Goal: Task Accomplishment & Management: Use online tool/utility

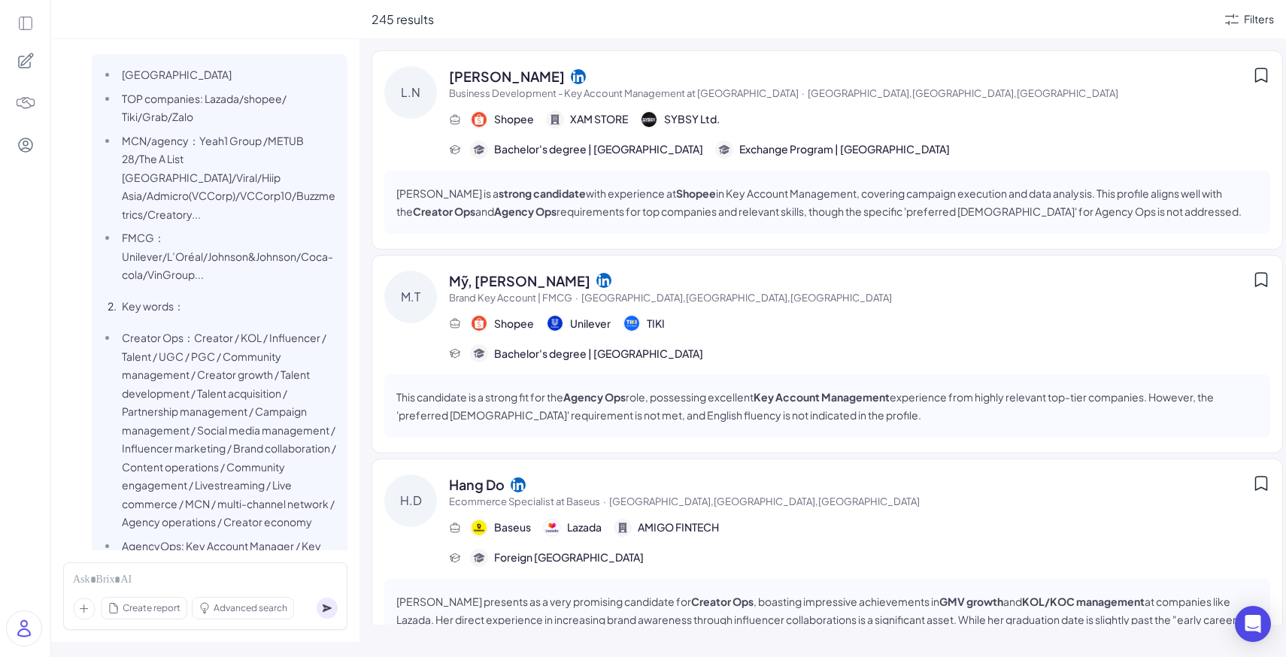
scroll to position [3832, 0]
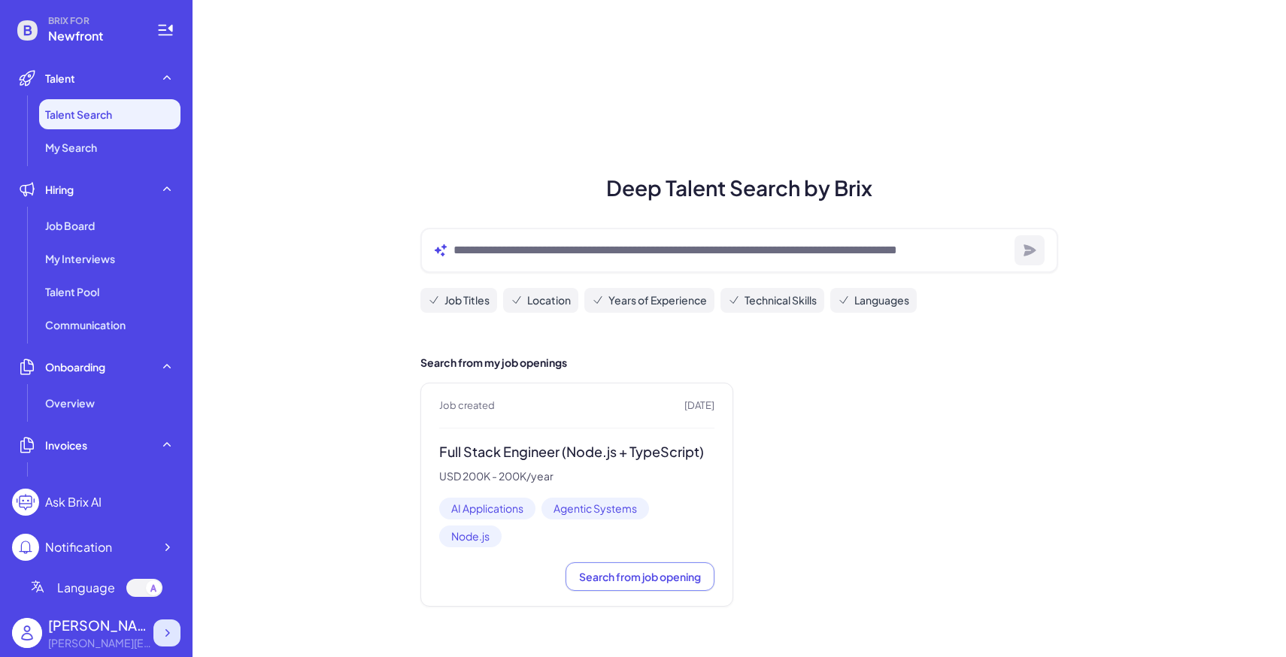
click at [165, 626] on icon at bounding box center [166, 633] width 15 height 15
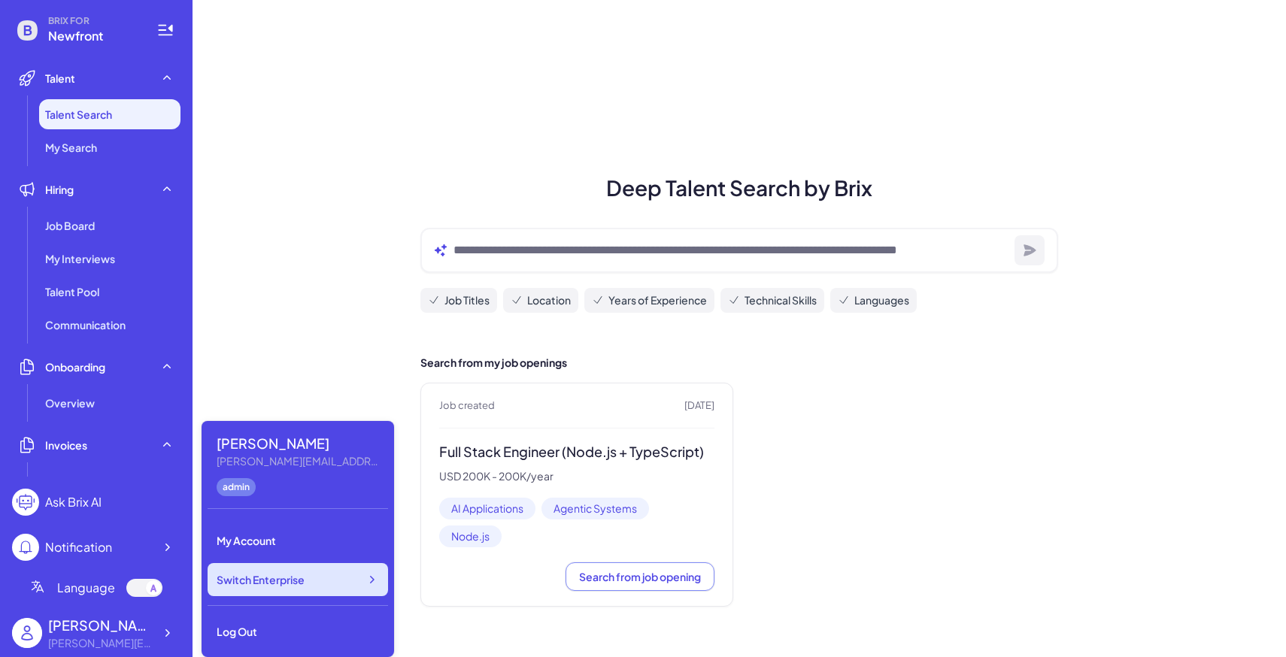
click at [254, 576] on span "Switch Enterprise" at bounding box center [261, 579] width 88 height 15
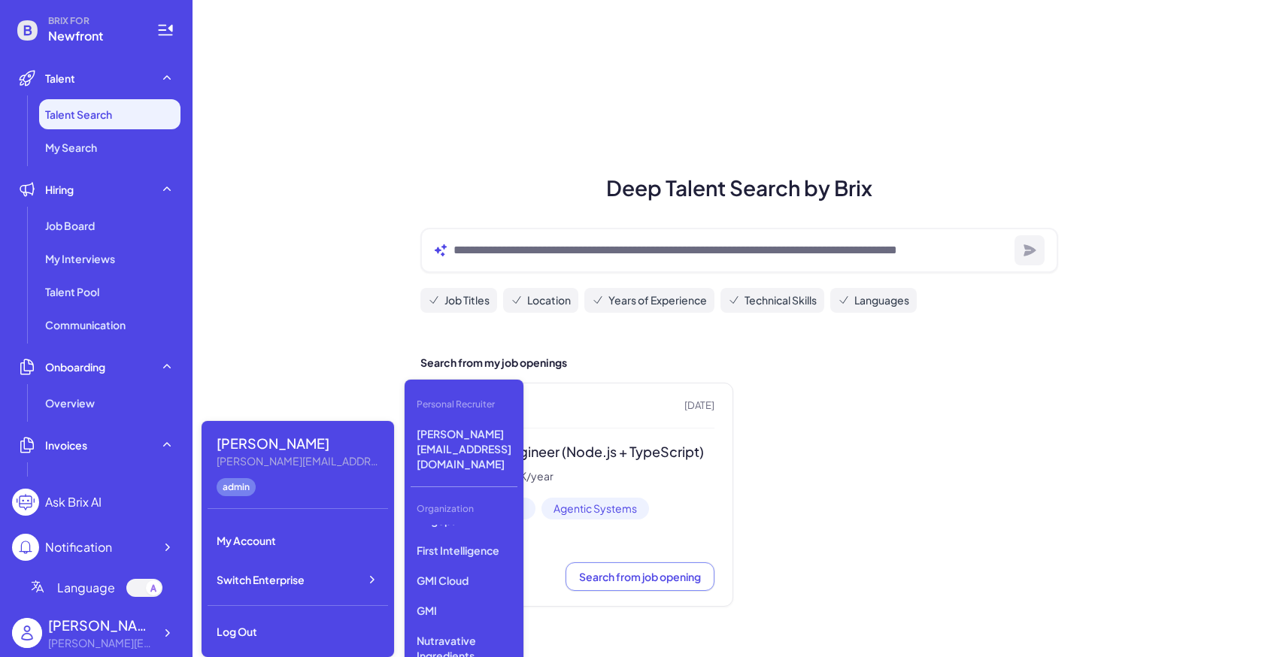
scroll to position [508, 0]
click at [450, 573] on p "GMI" at bounding box center [464, 586] width 107 height 27
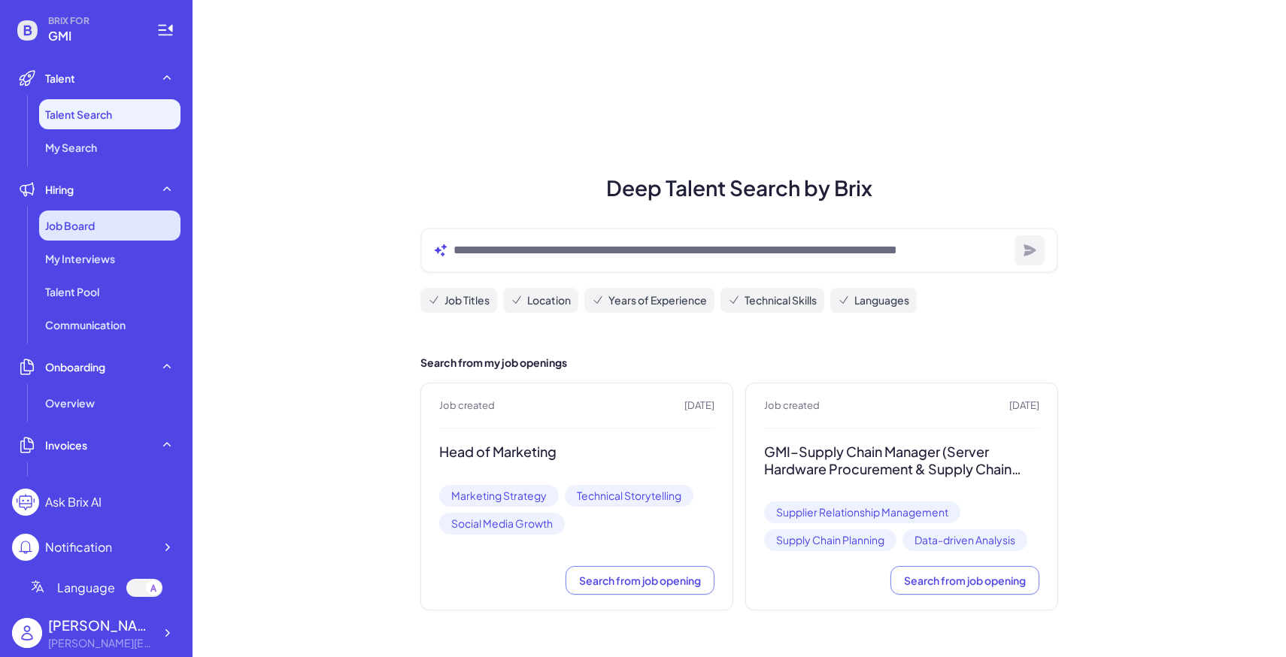
click at [74, 236] on div "Job Board" at bounding box center [109, 226] width 141 height 30
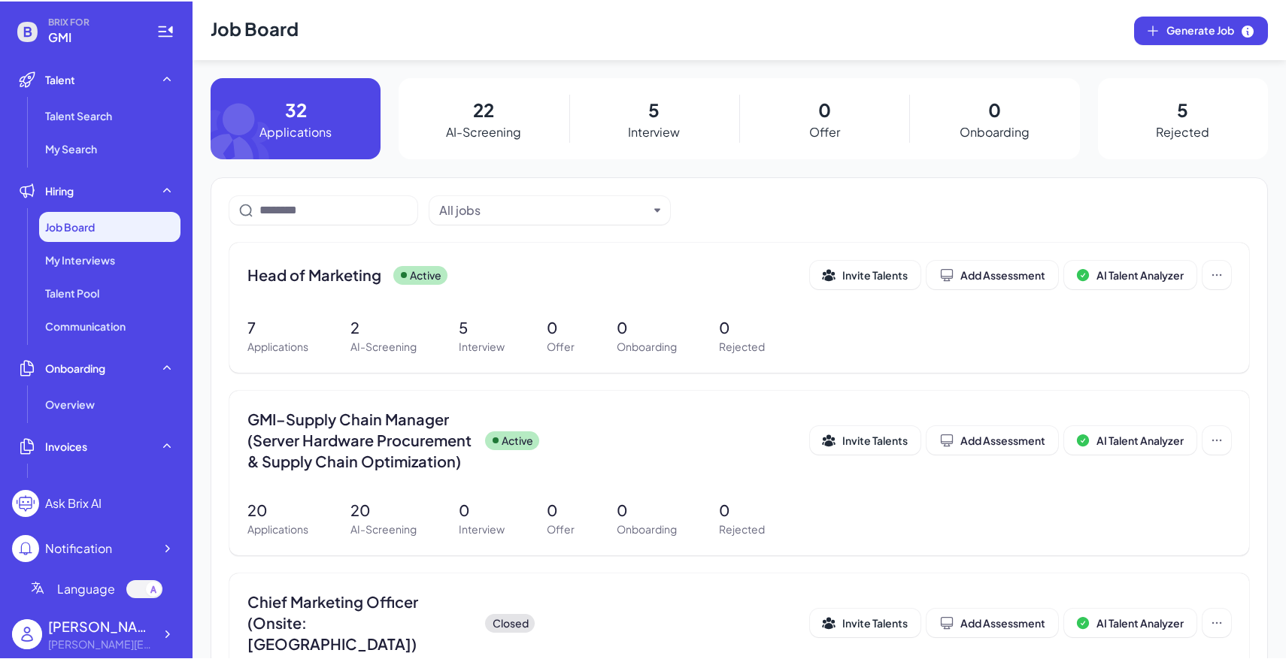
scroll to position [132, 0]
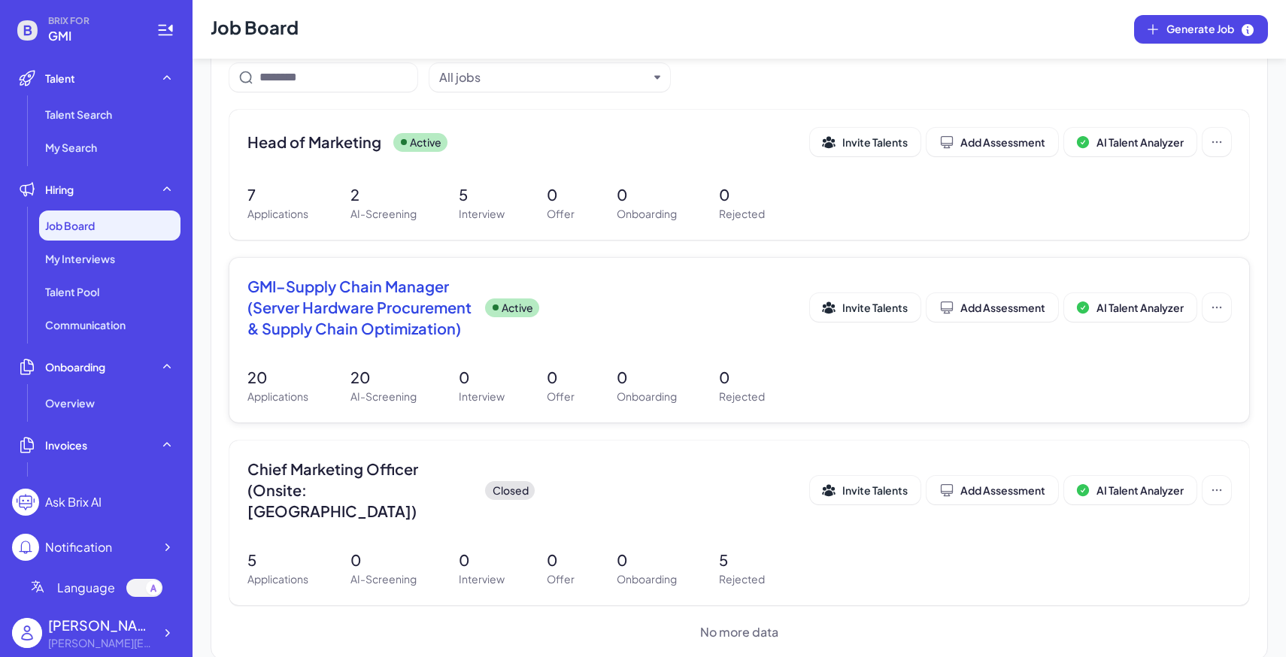
click at [528, 365] on div "GMI–Supply Chain Manager (Server Hardware Procurement & Supply Chain Optimizati…" at bounding box center [739, 340] width 1020 height 165
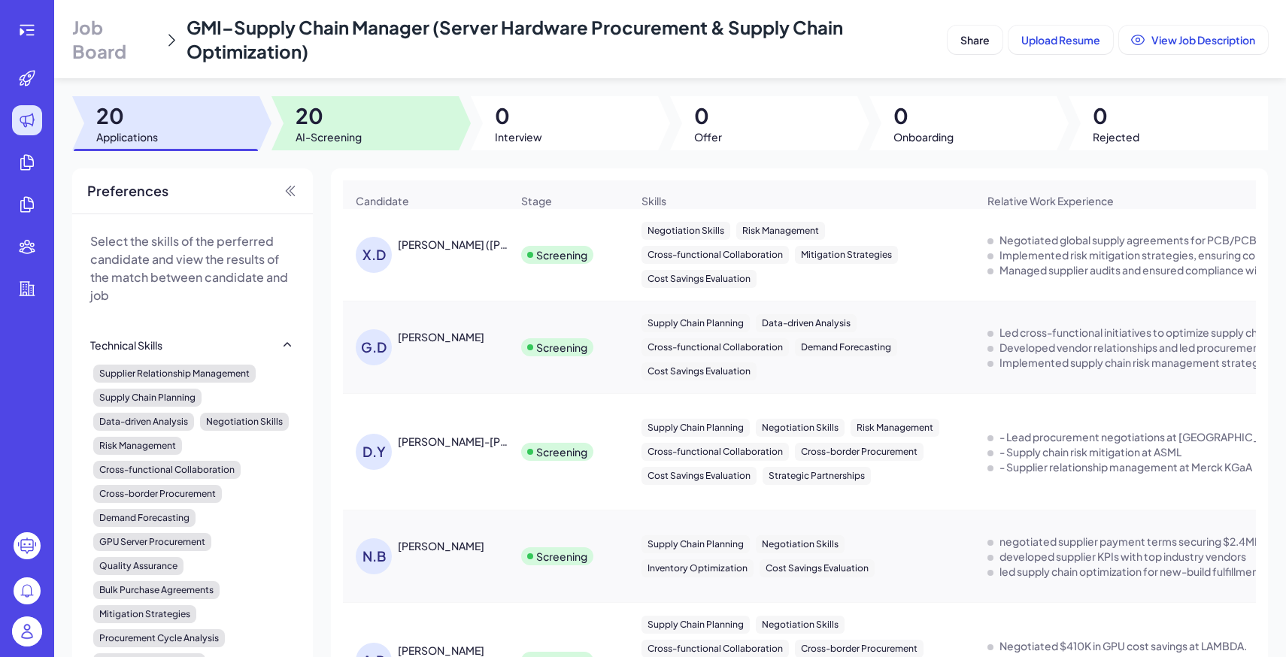
click at [363, 124] on div at bounding box center [364, 123] width 187 height 54
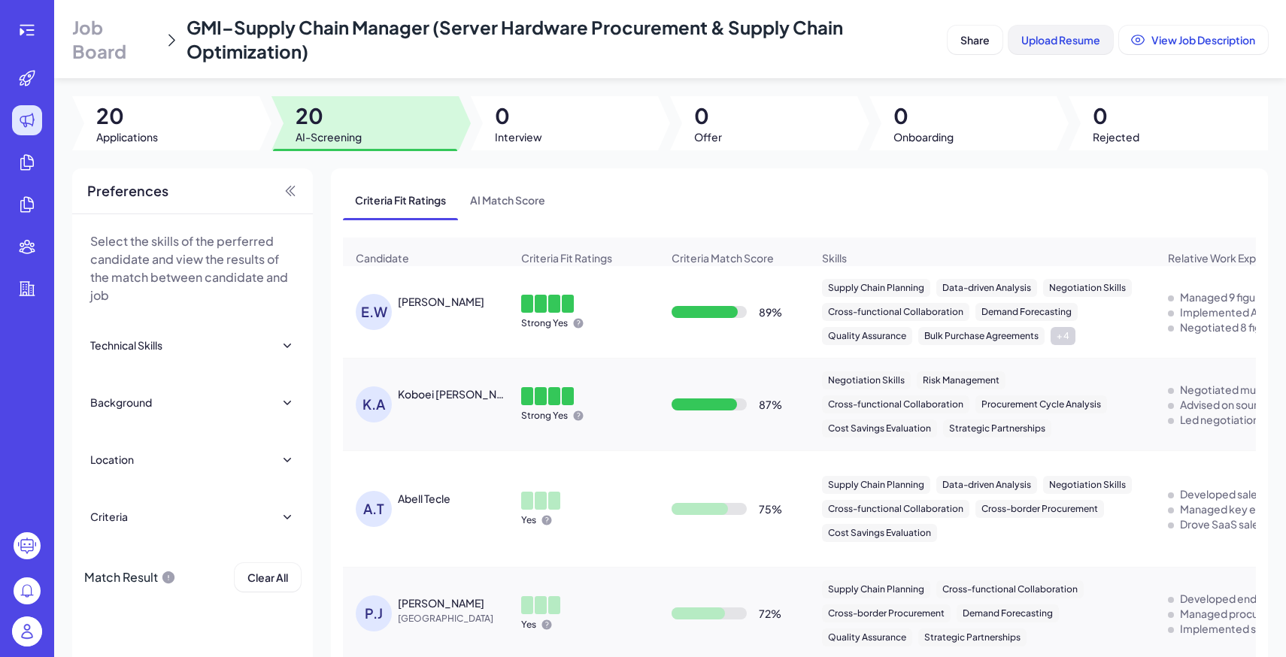
click at [1047, 47] on button "Upload Resume" at bounding box center [1060, 40] width 105 height 29
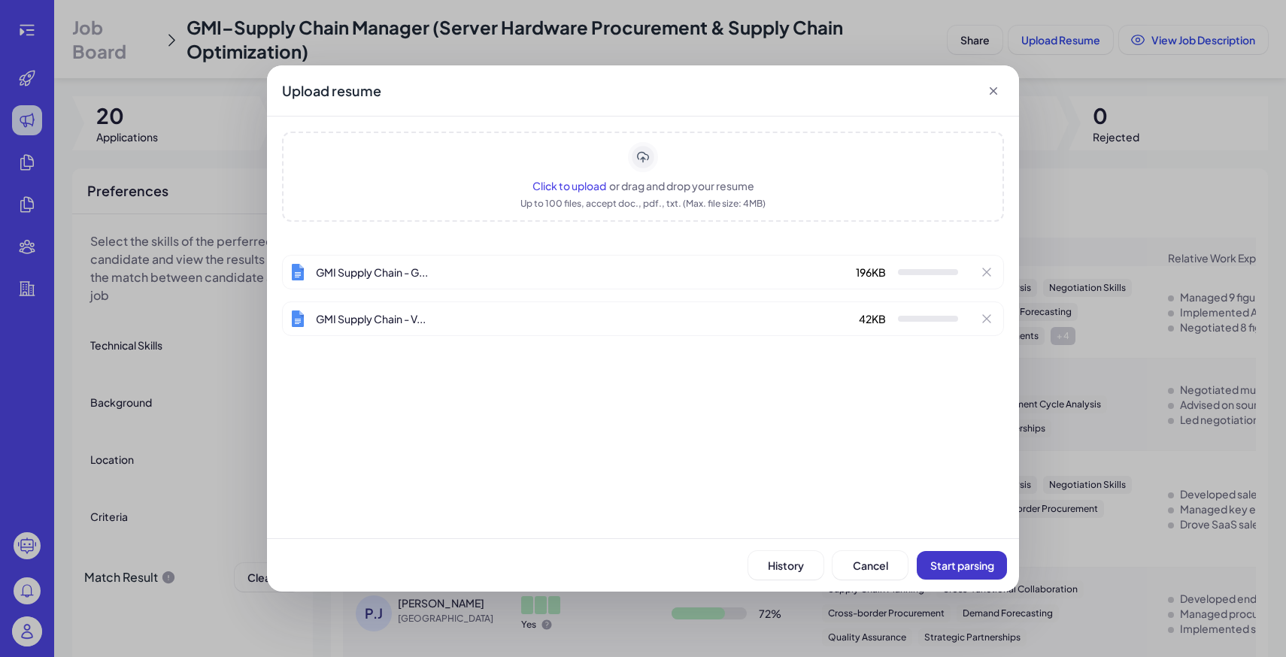
click at [968, 568] on span "Start parsing" at bounding box center [962, 566] width 64 height 14
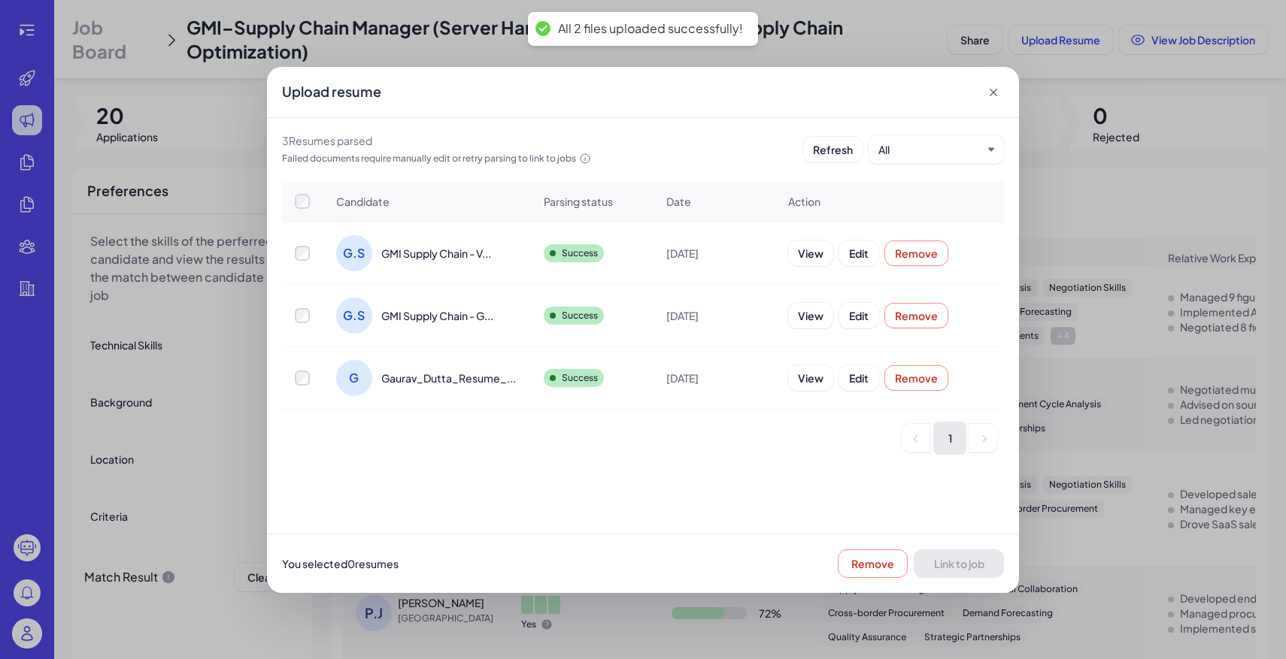
click at [436, 436] on div "1" at bounding box center [640, 438] width 716 height 33
click at [311, 199] on div at bounding box center [303, 201] width 40 height 15
click at [944, 565] on span "Link to job" at bounding box center [959, 564] width 50 height 14
click at [1000, 95] on icon at bounding box center [993, 92] width 15 height 15
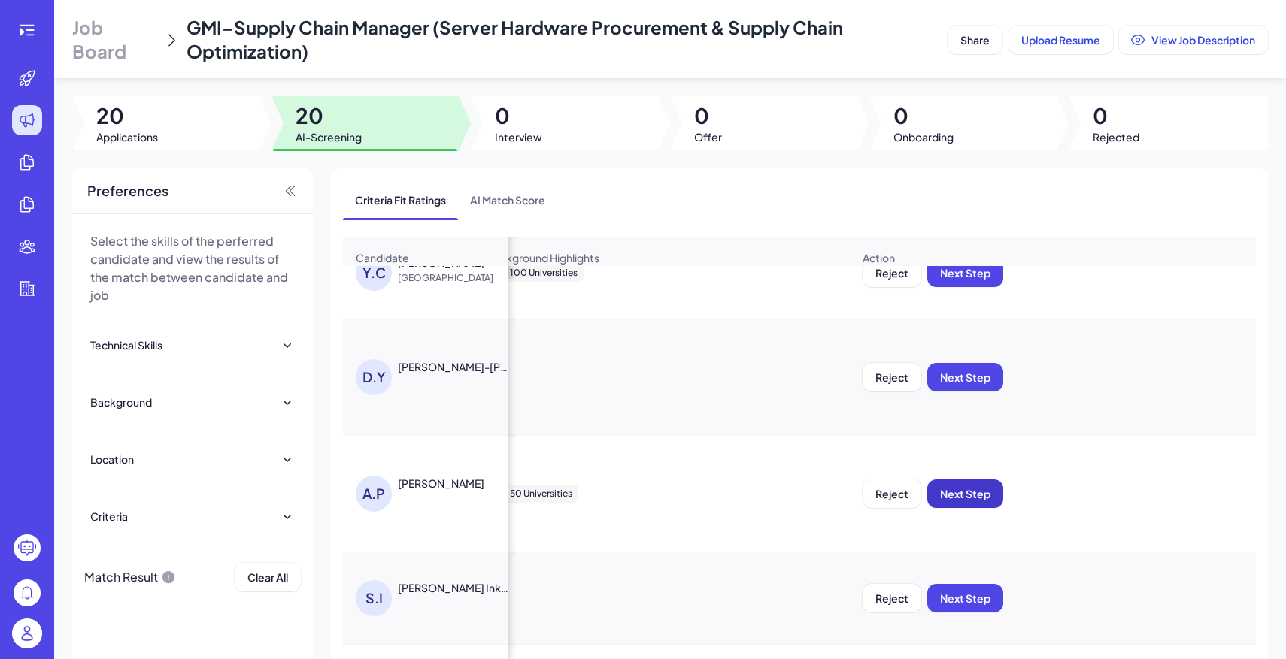
click at [991, 494] on button "Next Step" at bounding box center [965, 494] width 76 height 29
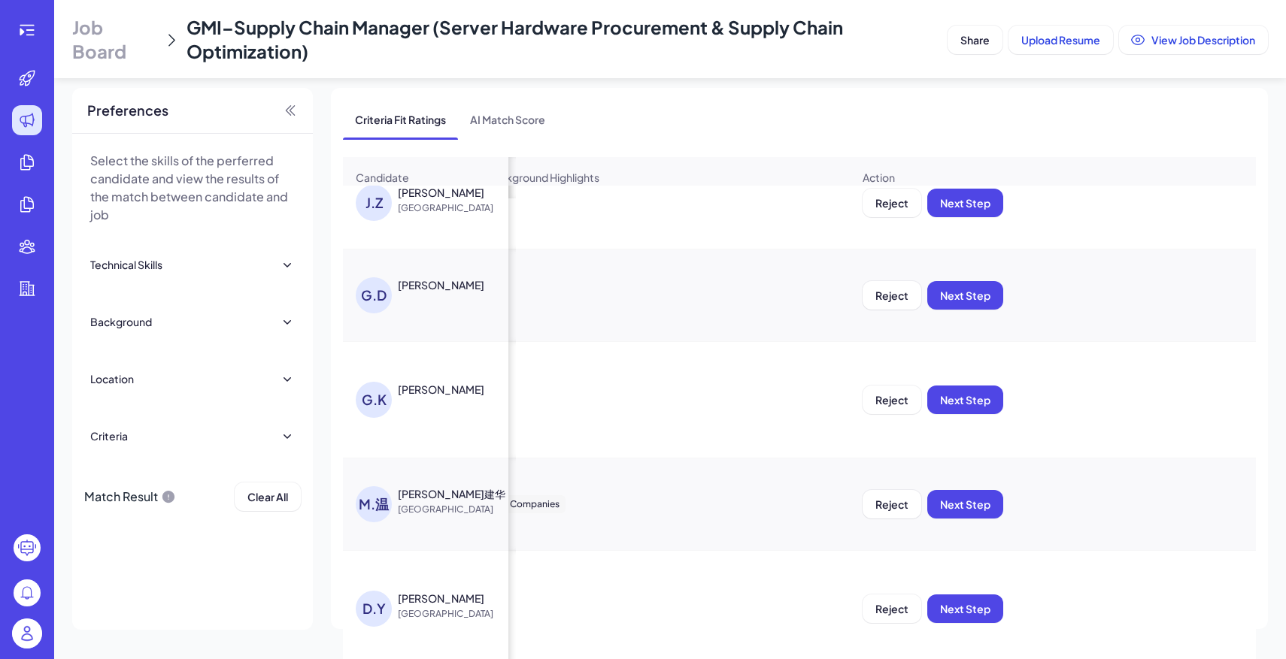
scroll to position [1358, 1403]
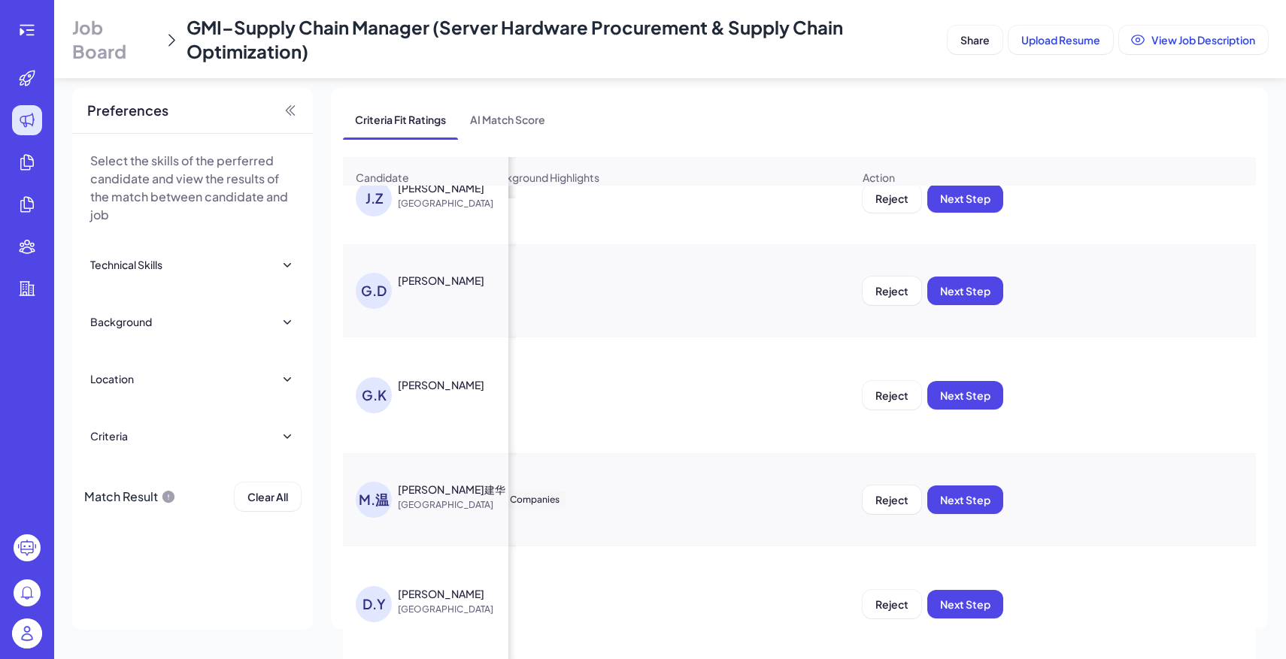
click at [1005, 287] on div "Reject Next Step" at bounding box center [1052, 291] width 405 height 53
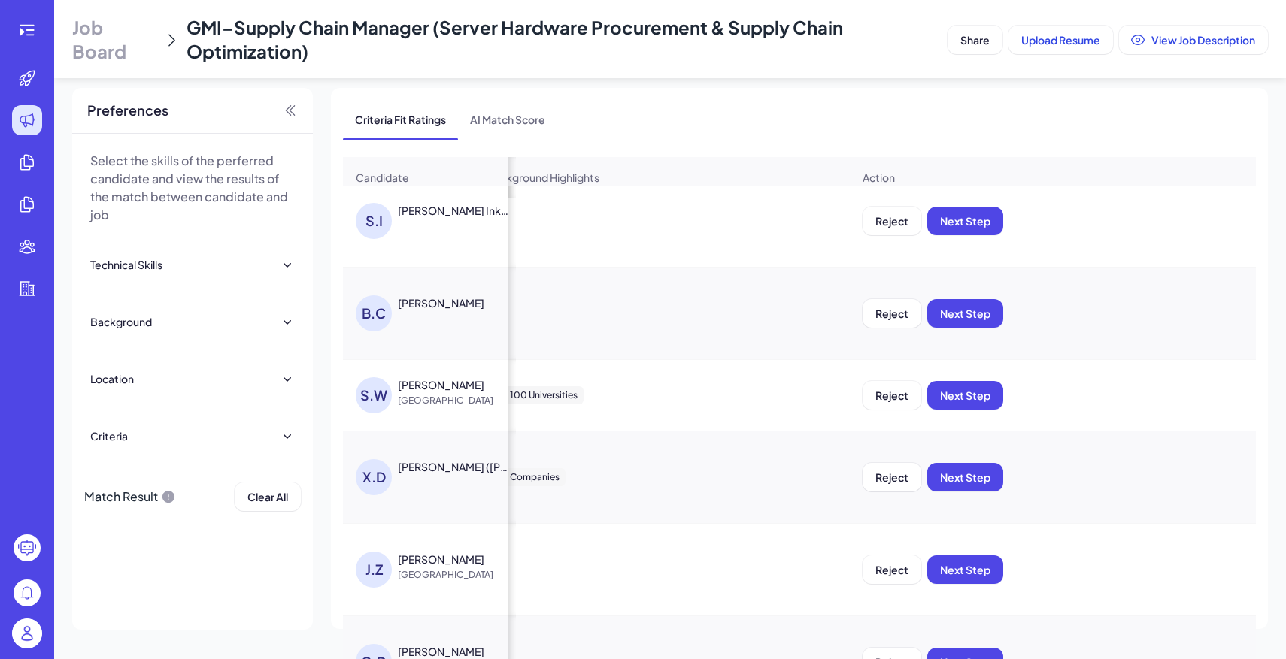
scroll to position [1424, 1403]
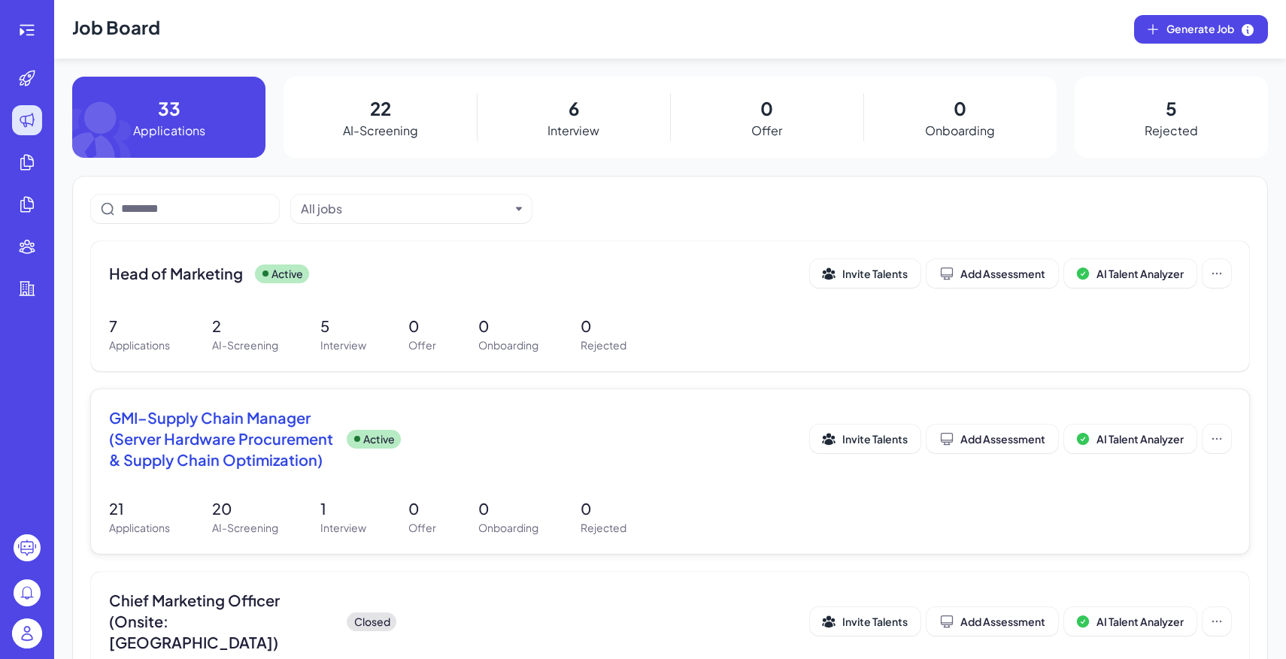
click at [317, 472] on div "GMI–Supply Chain Manager (Server Hardware Procurement & Supply Chain Optimizati…" at bounding box center [670, 444] width 1122 height 72
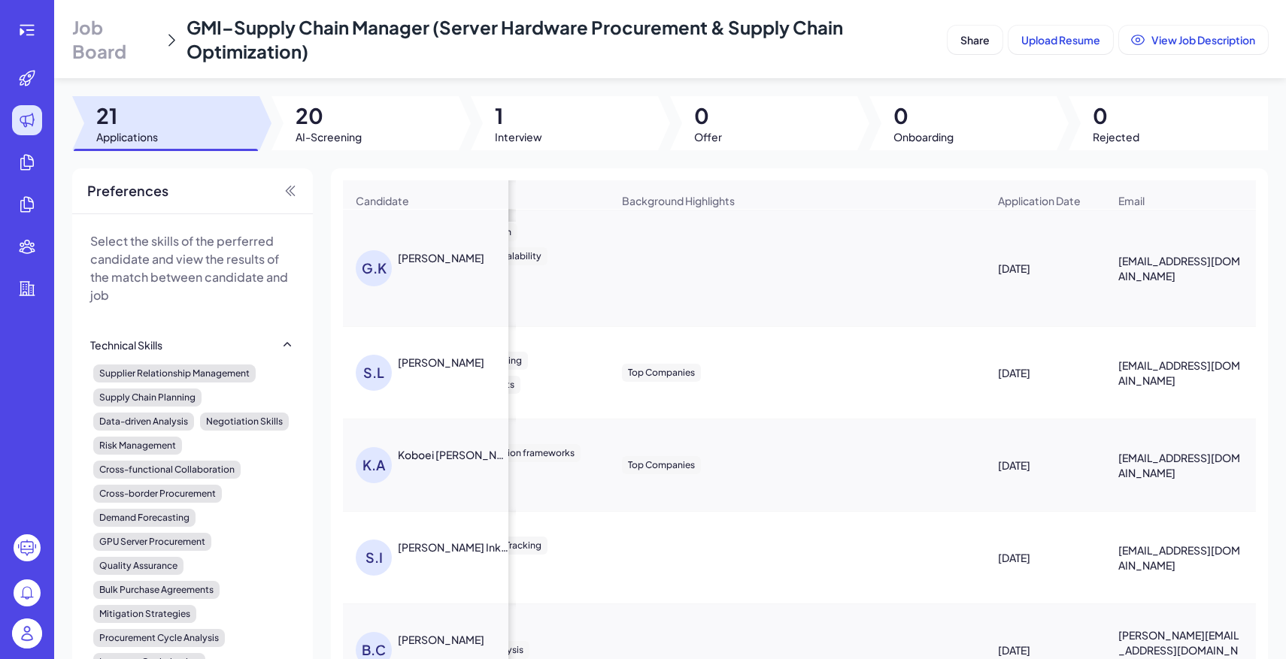
scroll to position [0, 861]
click at [647, 499] on td "Top Companies" at bounding box center [797, 466] width 376 height 92
click at [365, 146] on div at bounding box center [364, 123] width 187 height 54
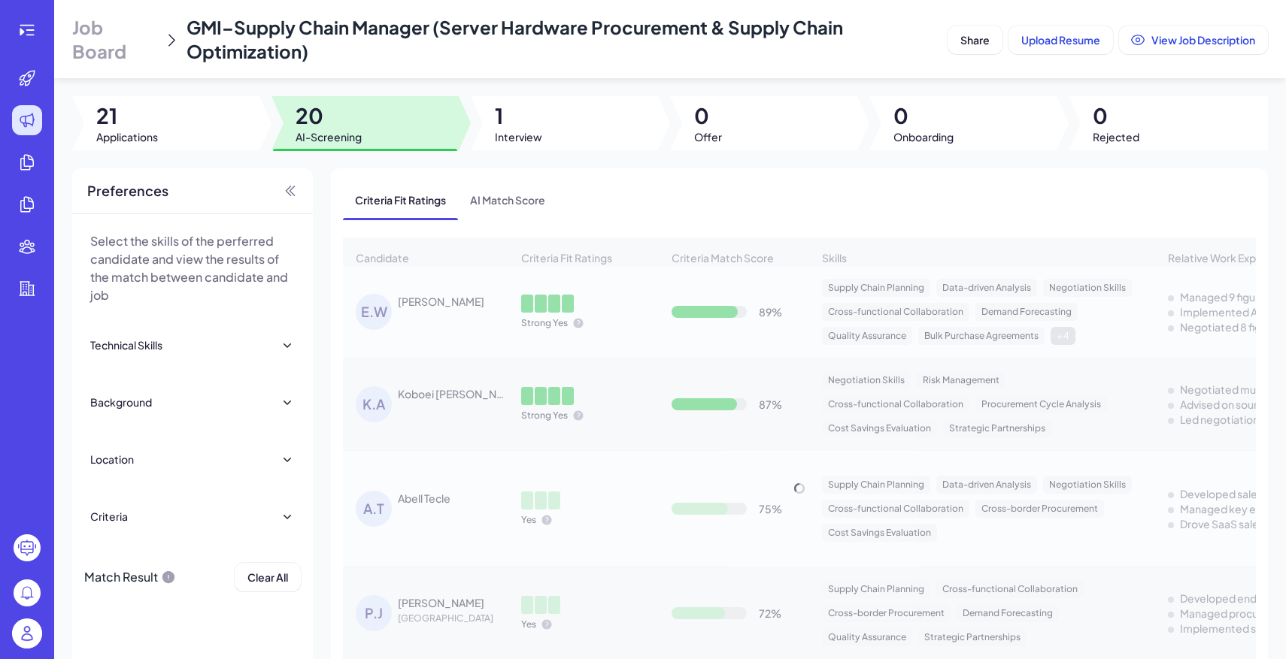
click at [365, 146] on div at bounding box center [364, 123] width 187 height 54
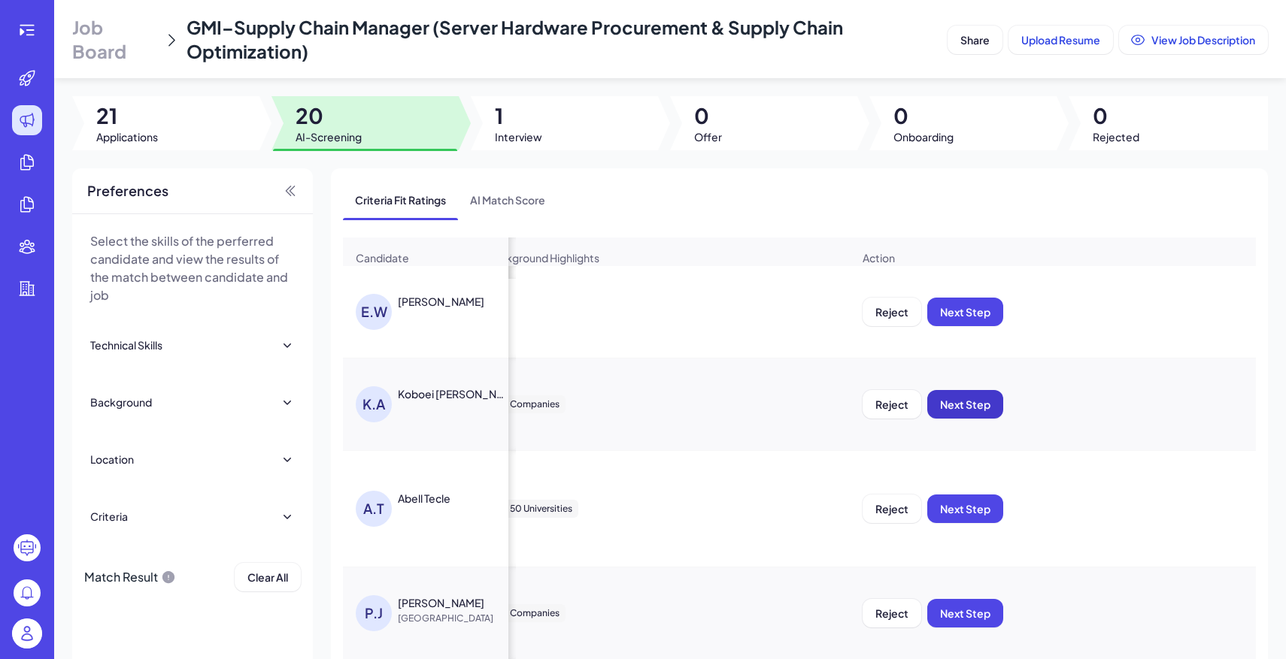
click at [971, 406] on span "Next Step" at bounding box center [965, 405] width 50 height 14
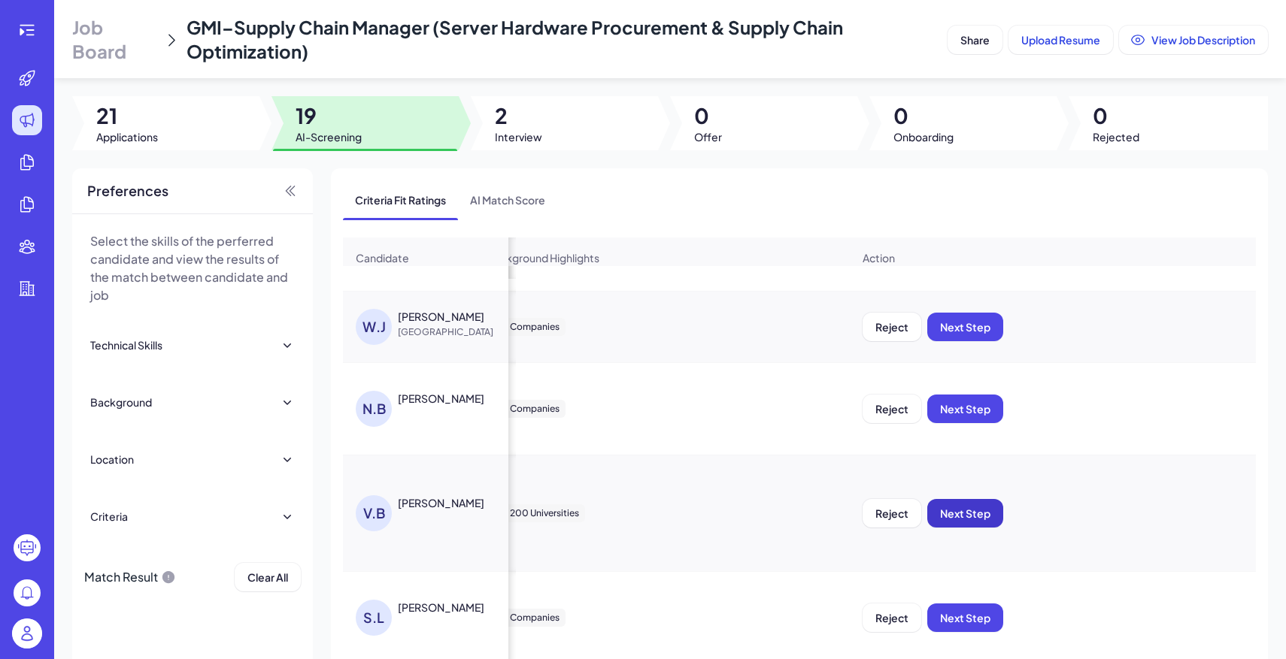
click at [979, 513] on span "Next Step" at bounding box center [965, 514] width 50 height 14
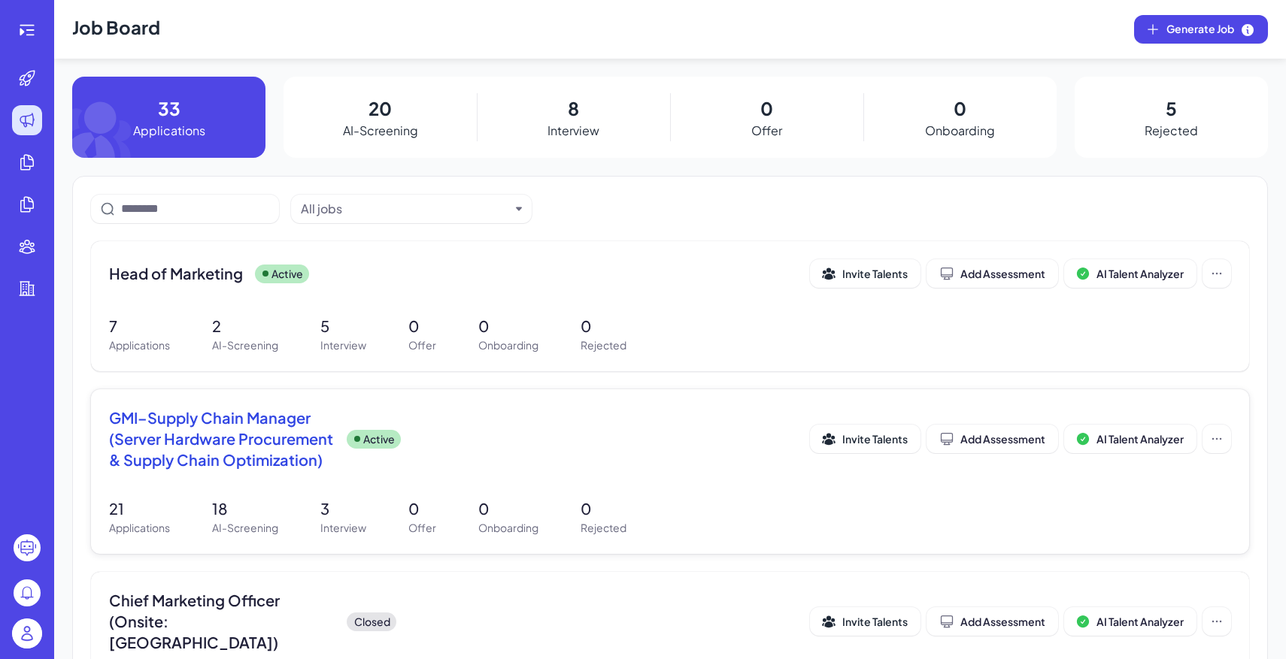
click at [402, 492] on div "GMI–Supply Chain Manager (Server Hardware Procurement & Supply Chain Optimizati…" at bounding box center [670, 472] width 1158 height 165
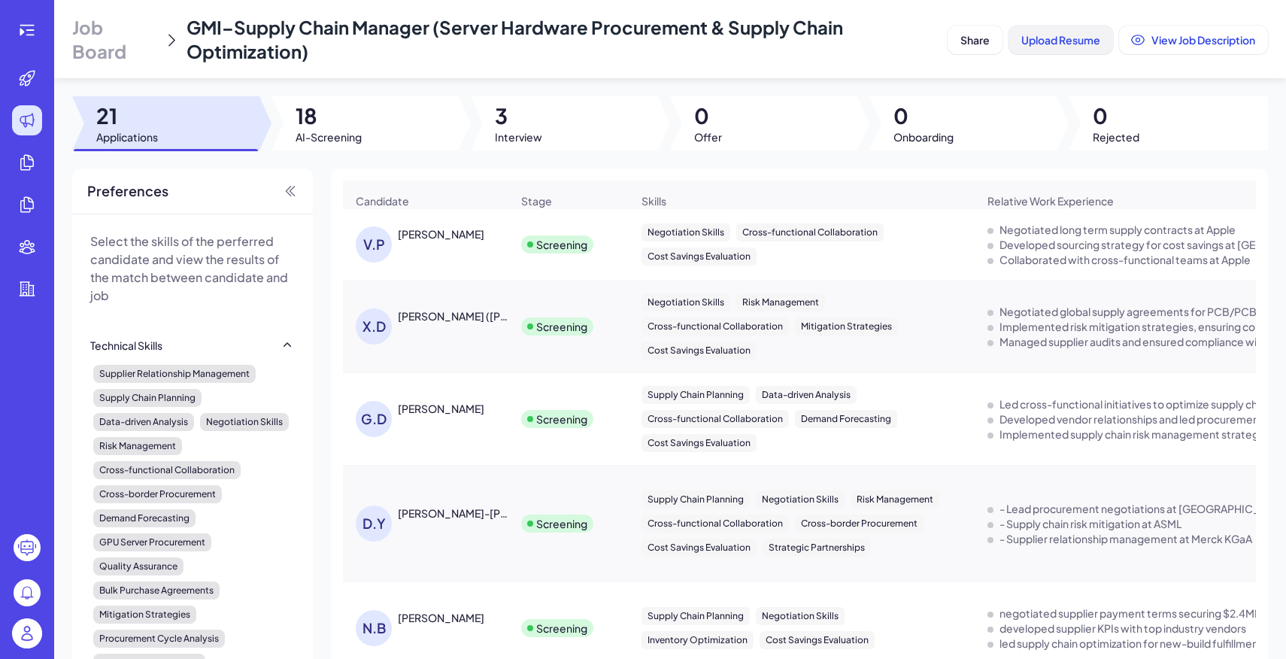
click at [1087, 33] on span "Upload Resume" at bounding box center [1060, 40] width 79 height 14
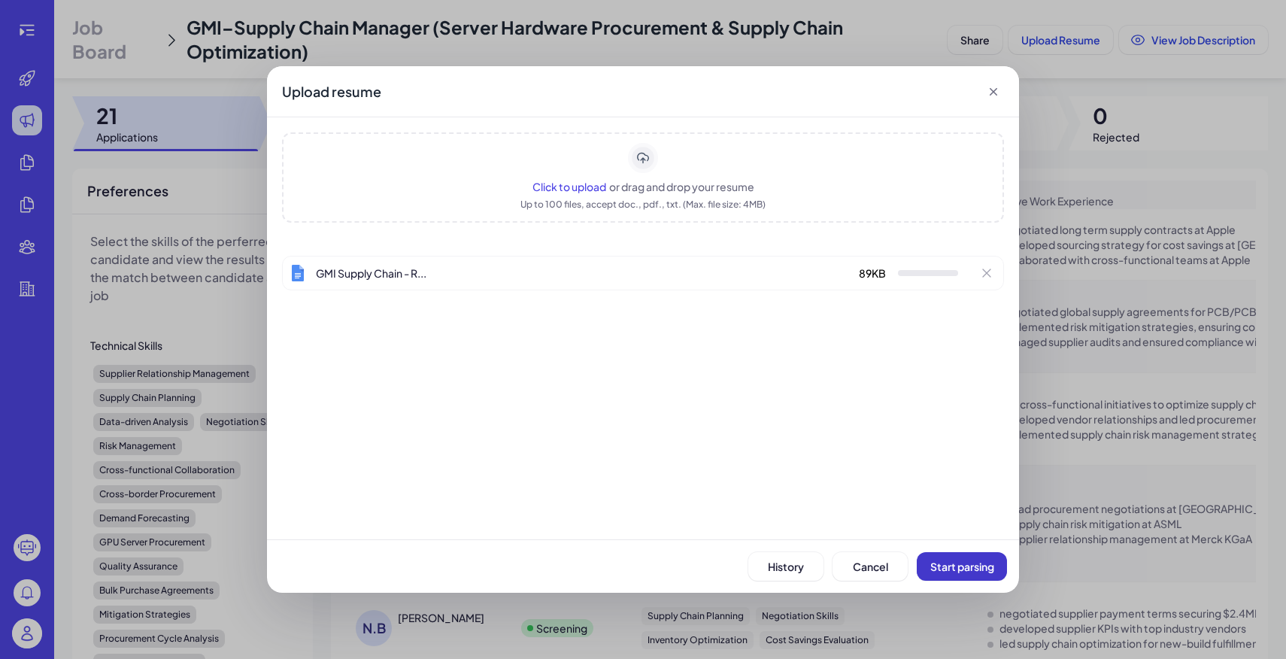
click at [949, 567] on span "Start parsing" at bounding box center [962, 566] width 64 height 14
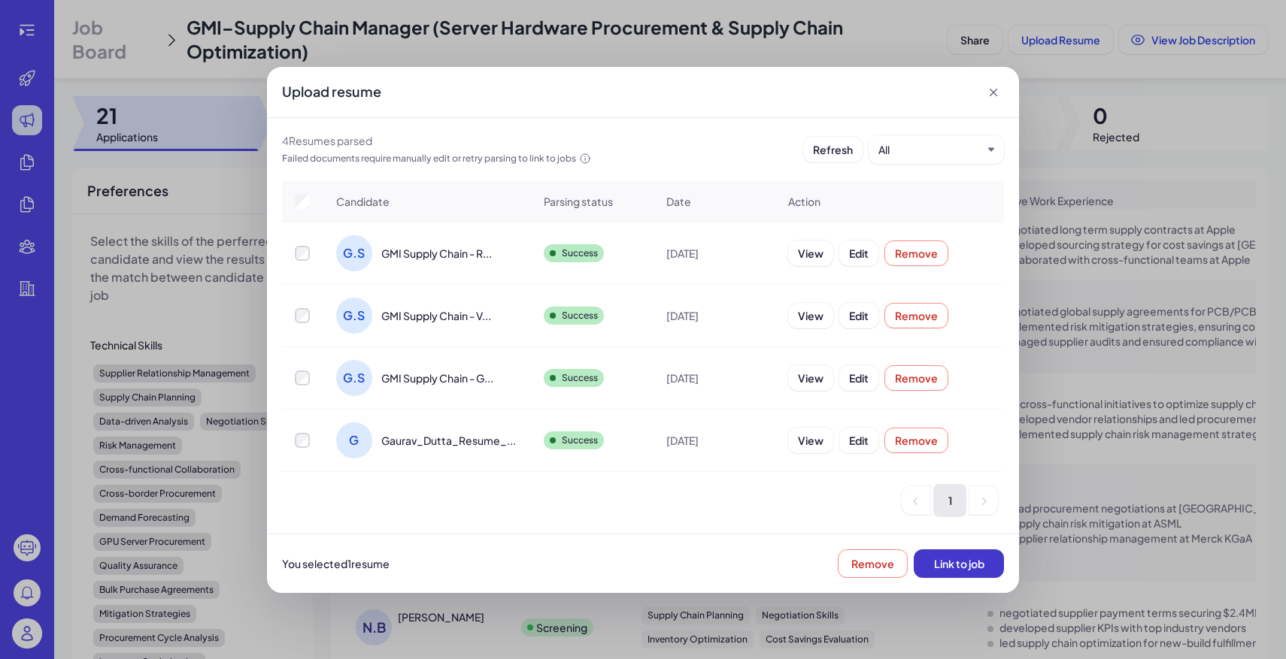
click at [970, 568] on span "Link to job" at bounding box center [959, 564] width 50 height 14
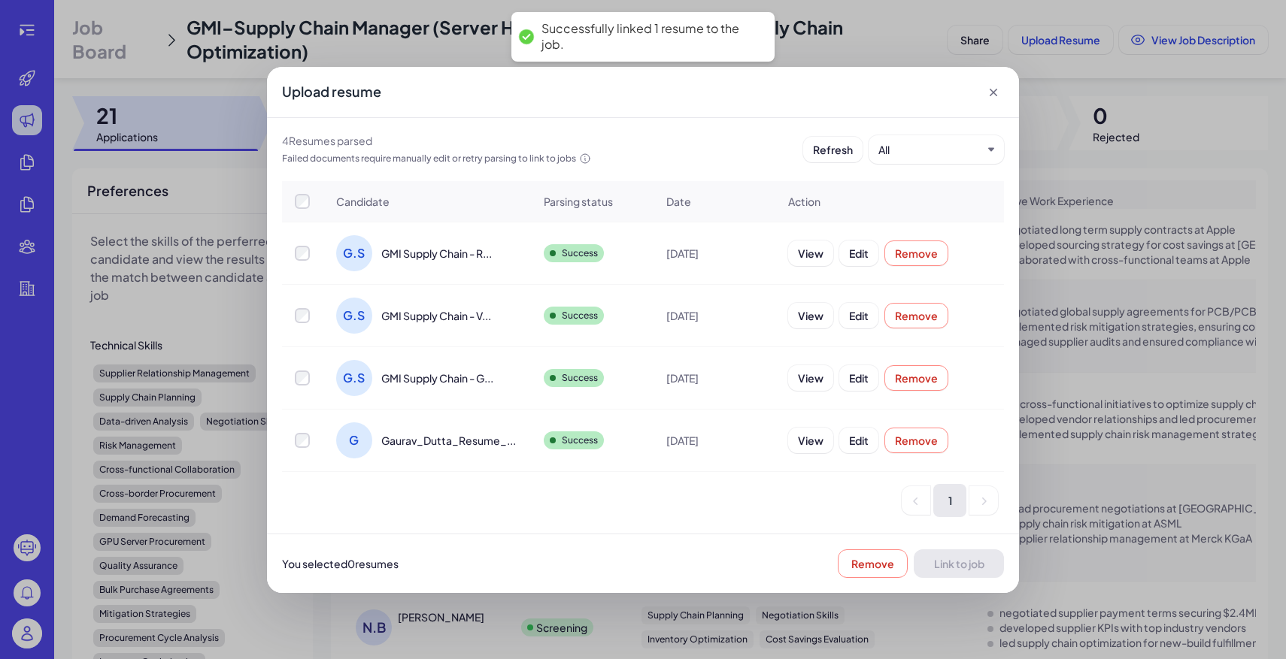
click at [999, 95] on icon at bounding box center [993, 92] width 15 height 15
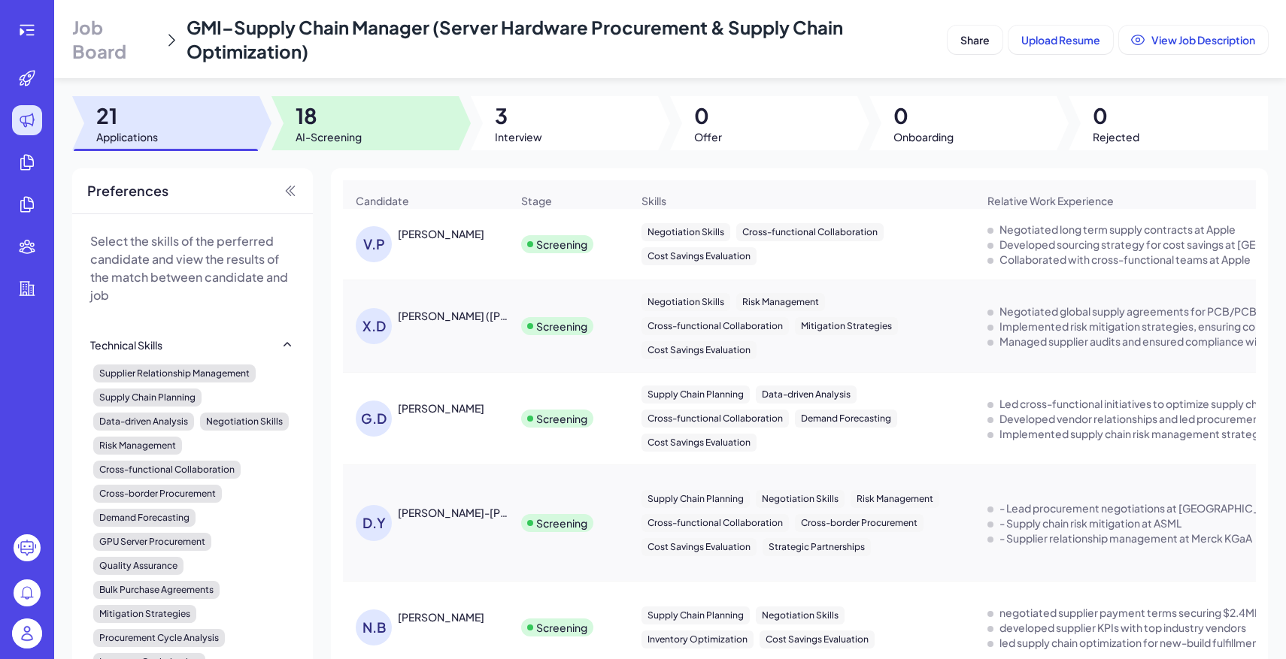
click at [342, 101] on div at bounding box center [364, 123] width 187 height 54
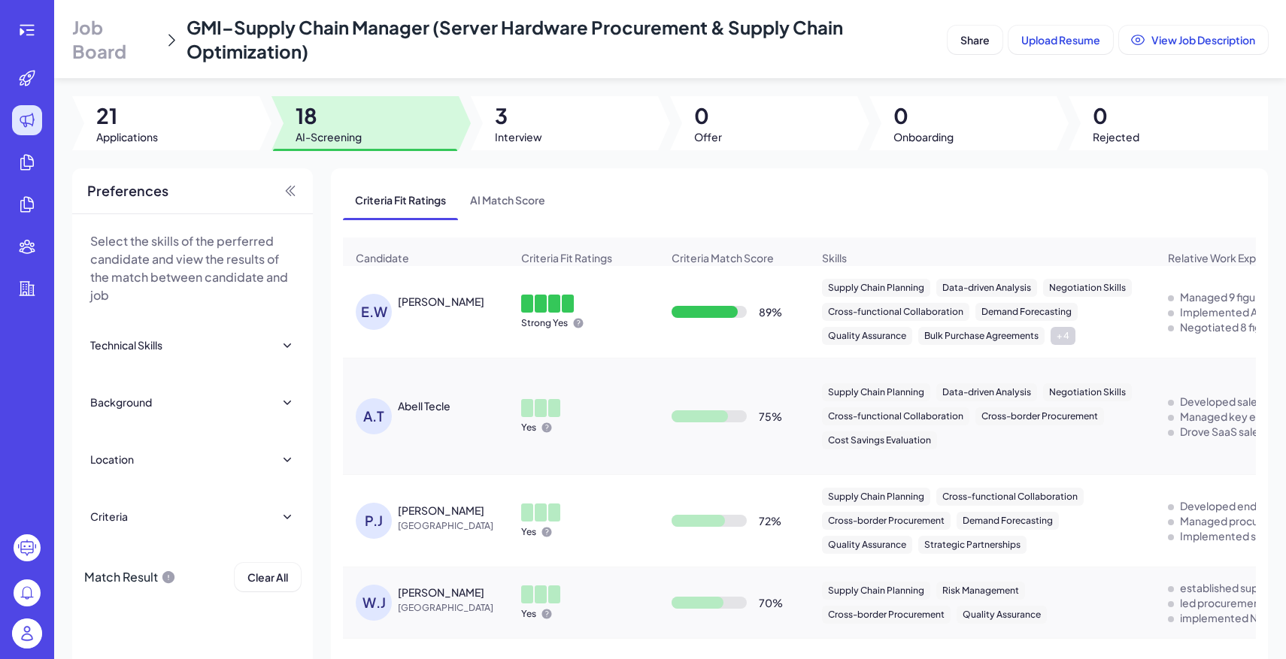
click at [576, 192] on div "Criteria Fit Ratings AI Match Score" at bounding box center [799, 199] width 913 height 39
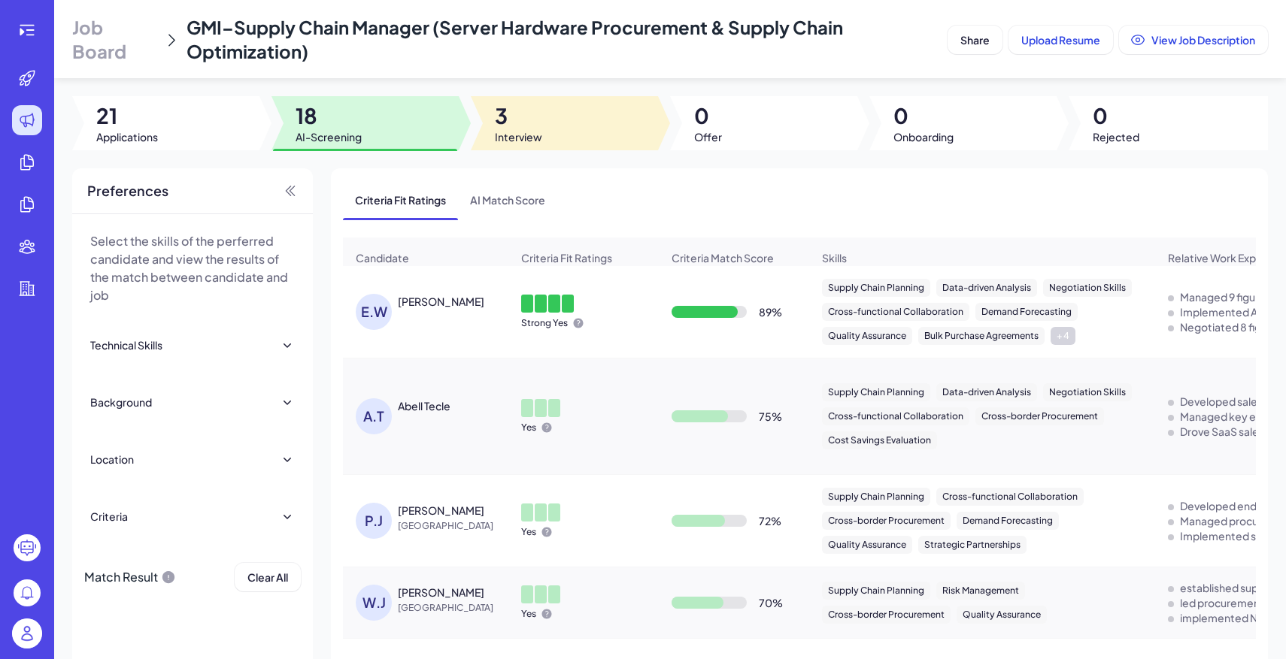
click at [550, 132] on div at bounding box center [564, 123] width 187 height 54
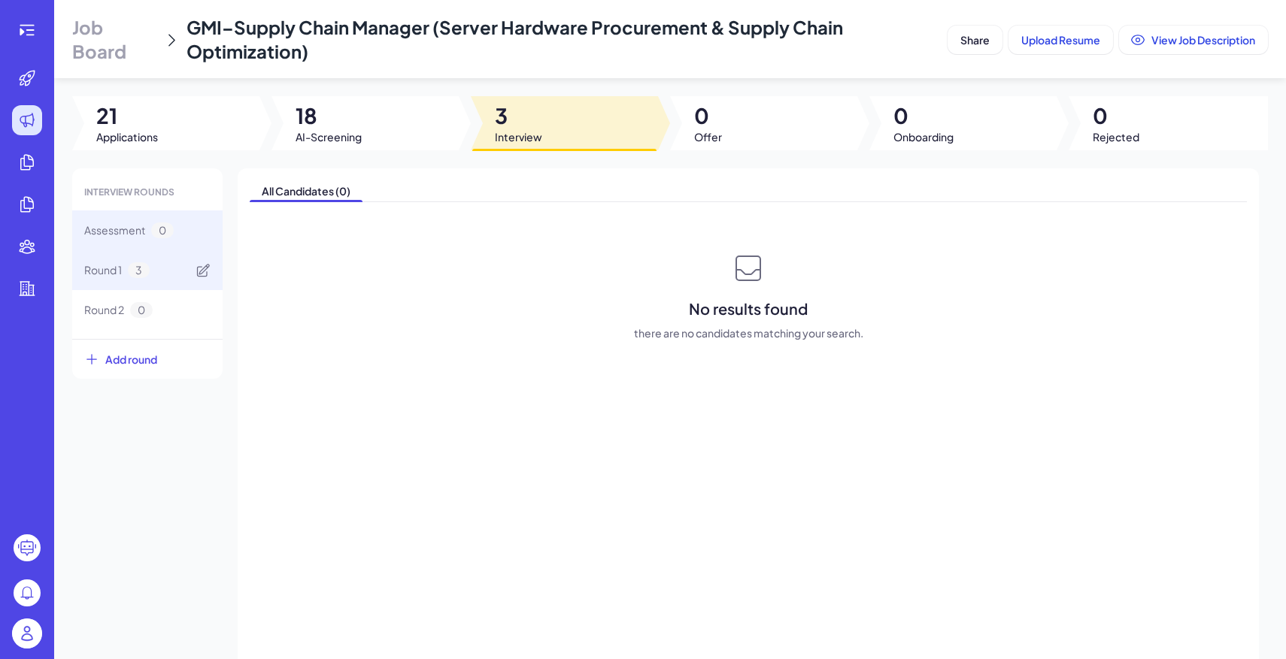
click at [170, 280] on div "Round 1 3" at bounding box center [147, 270] width 150 height 40
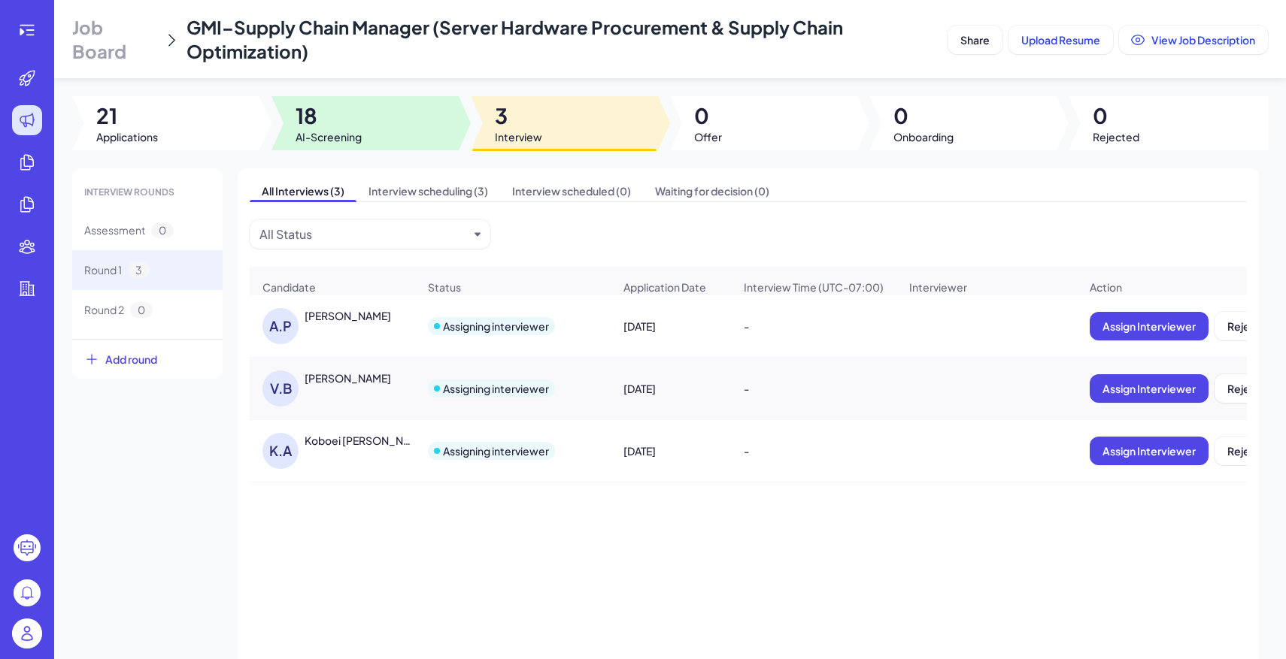
click at [325, 116] on span "18" at bounding box center [329, 115] width 66 height 27
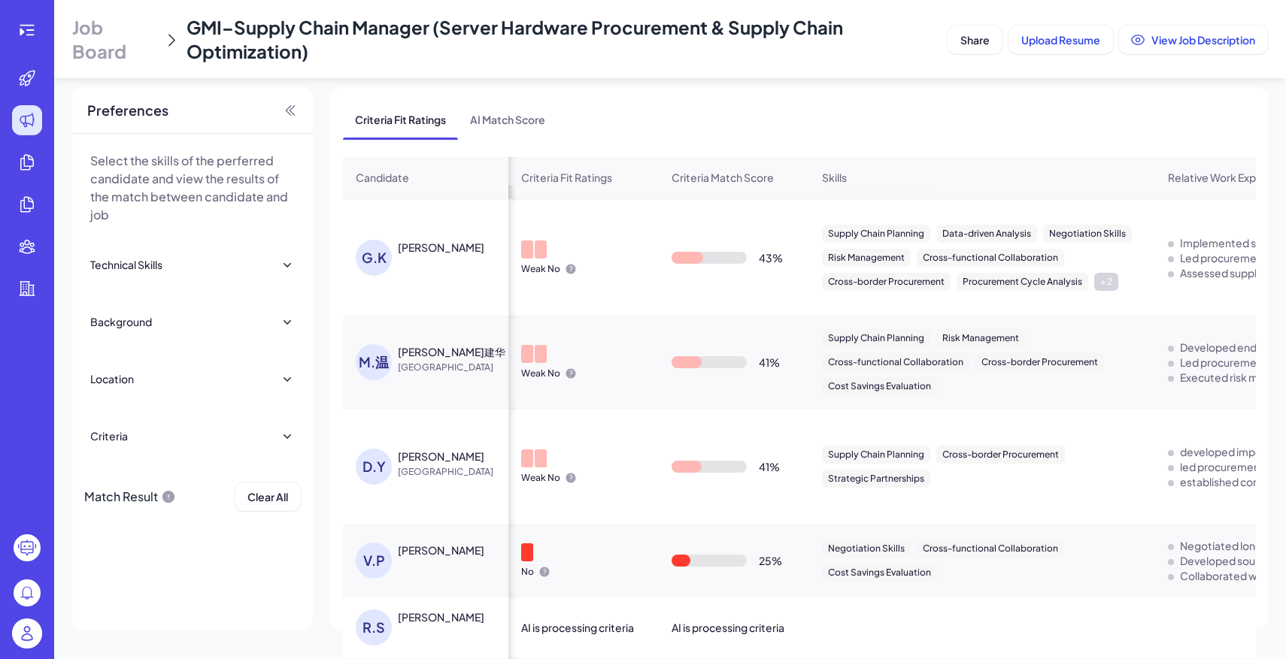
scroll to position [0, 560]
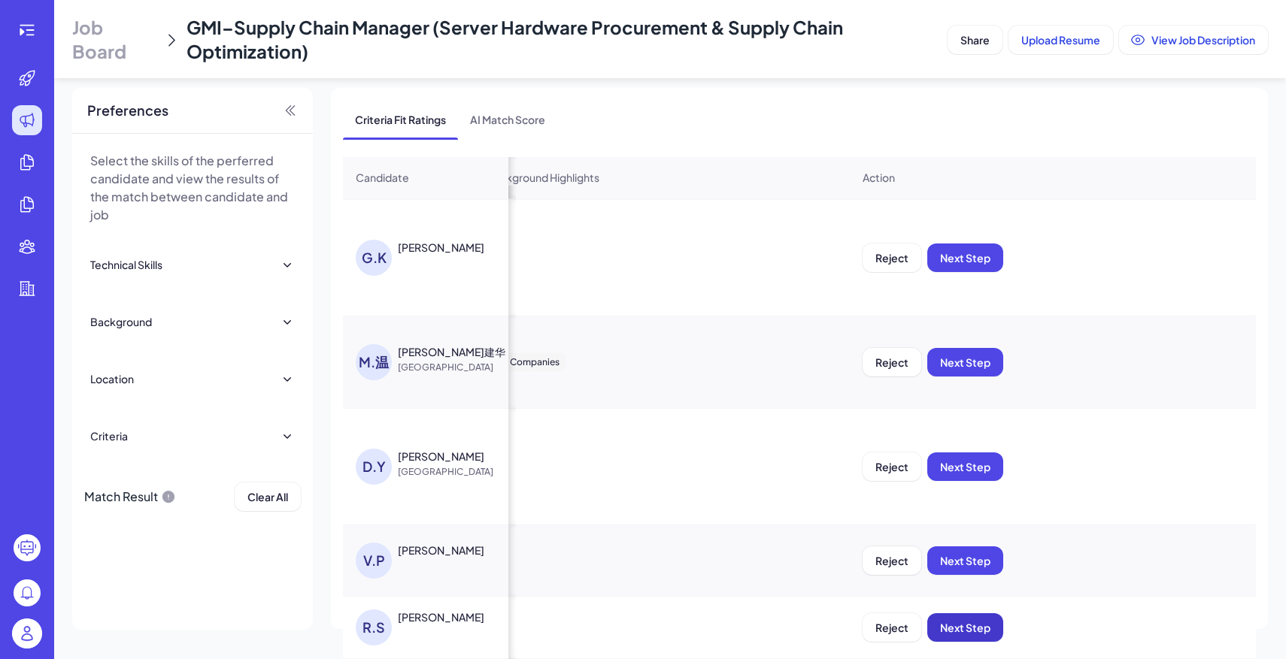
click at [977, 632] on span "Next Step" at bounding box center [965, 628] width 50 height 14
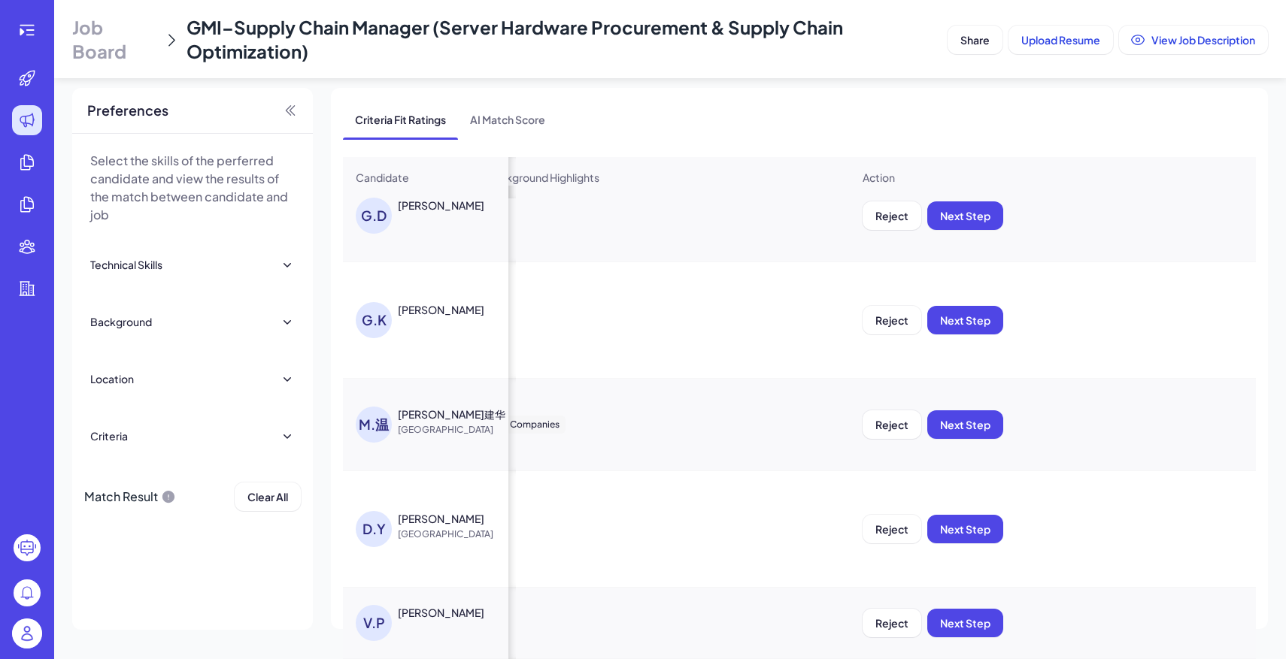
click at [123, 34] on span "Job Board" at bounding box center [114, 39] width 85 height 48
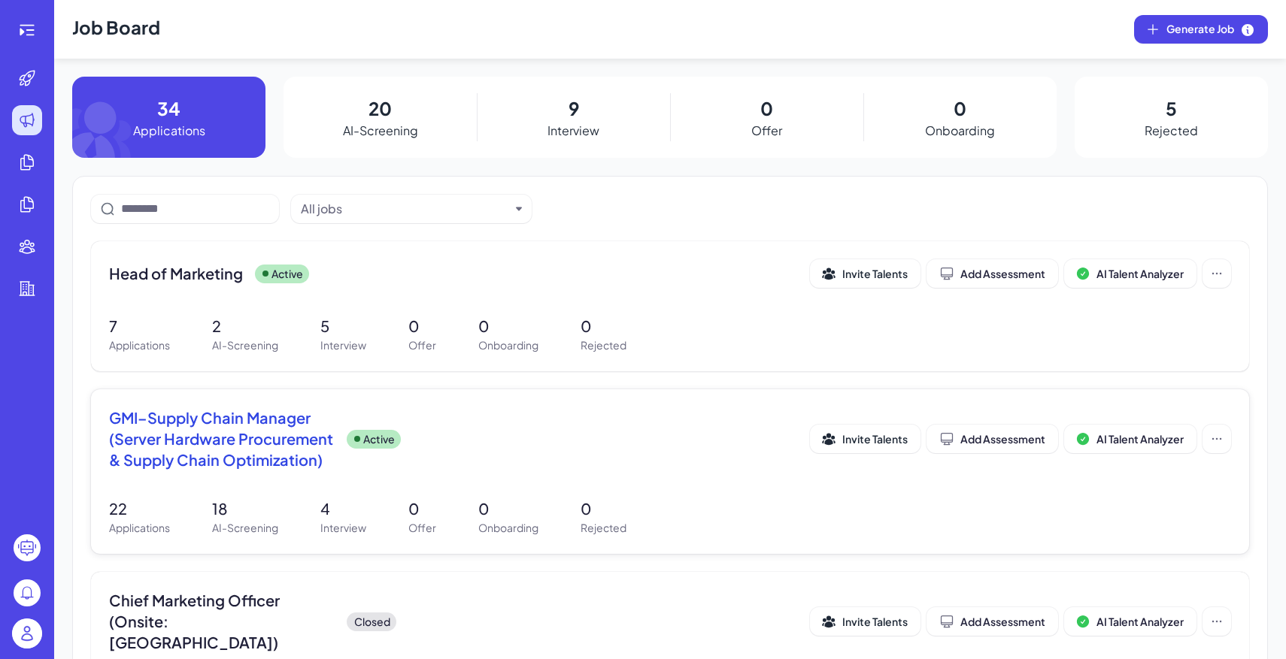
click at [492, 514] on p "0" at bounding box center [508, 509] width 60 height 23
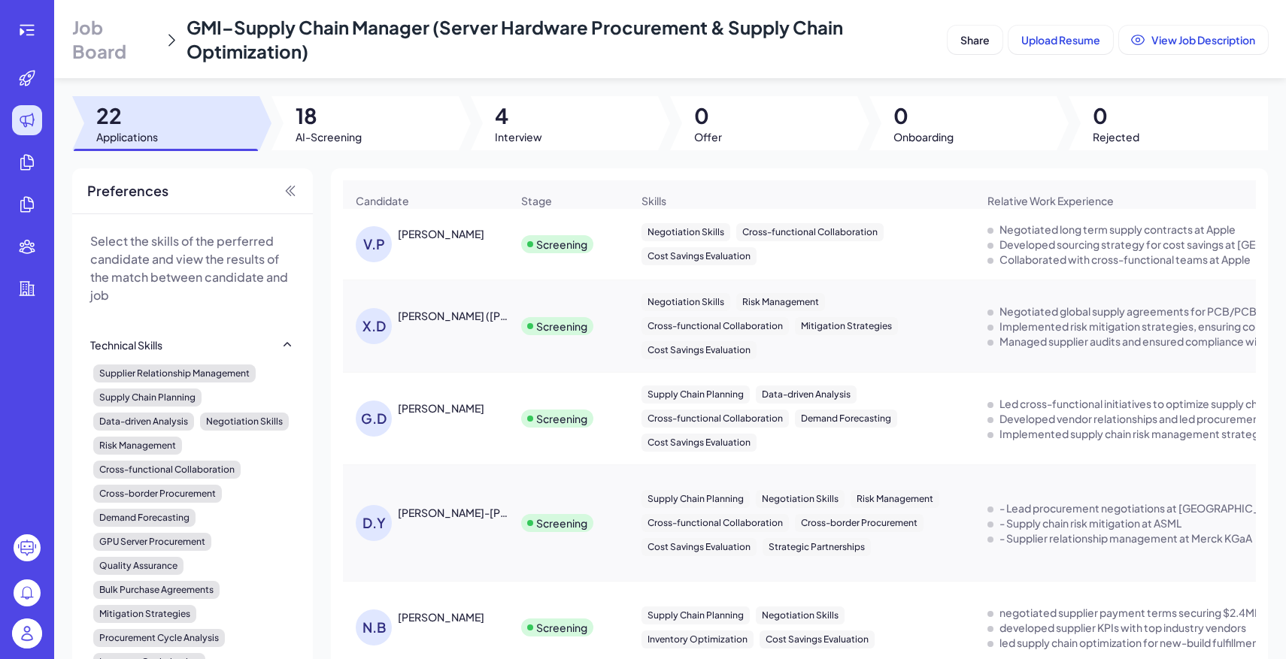
click at [348, 150] on div "Job Board GMI–Supply Chain Manager (Server Hardware Procurement & Supply Chain …" at bounding box center [670, 329] width 1232 height 659
click at [357, 140] on span "AI-Screening" at bounding box center [329, 136] width 66 height 15
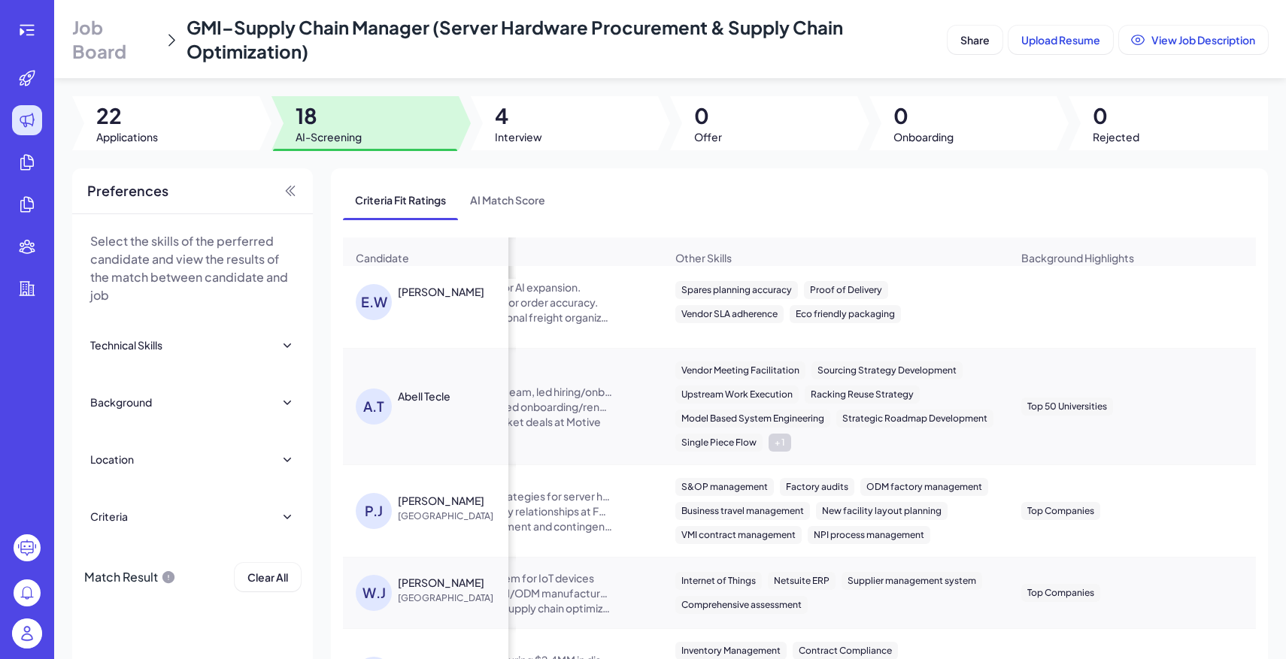
scroll to position [0, 1403]
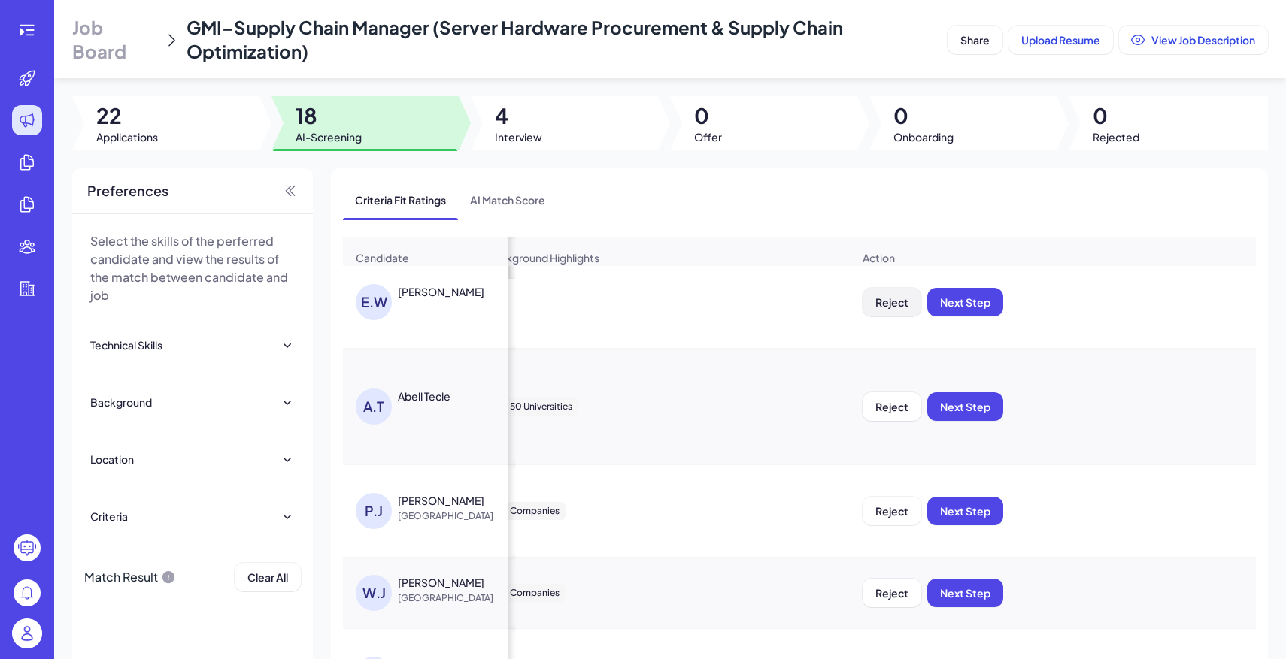
click at [877, 303] on span "Reject" at bounding box center [891, 303] width 33 height 14
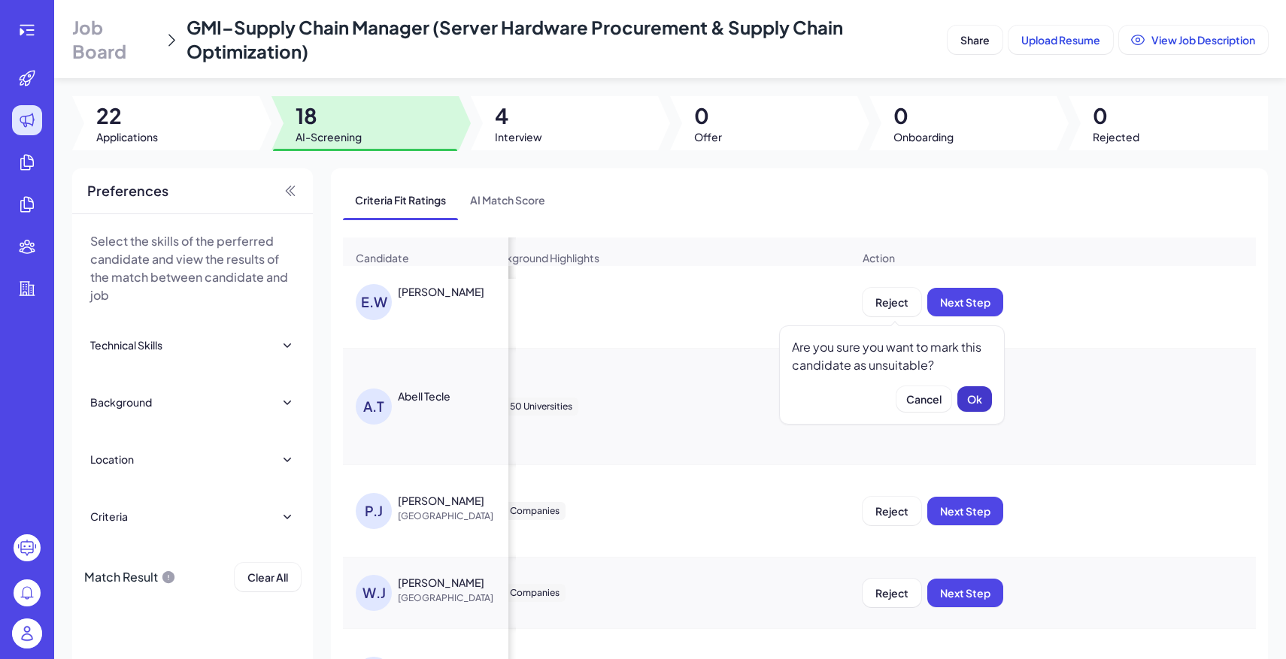
click at [980, 396] on span "Ok" at bounding box center [974, 400] width 15 height 14
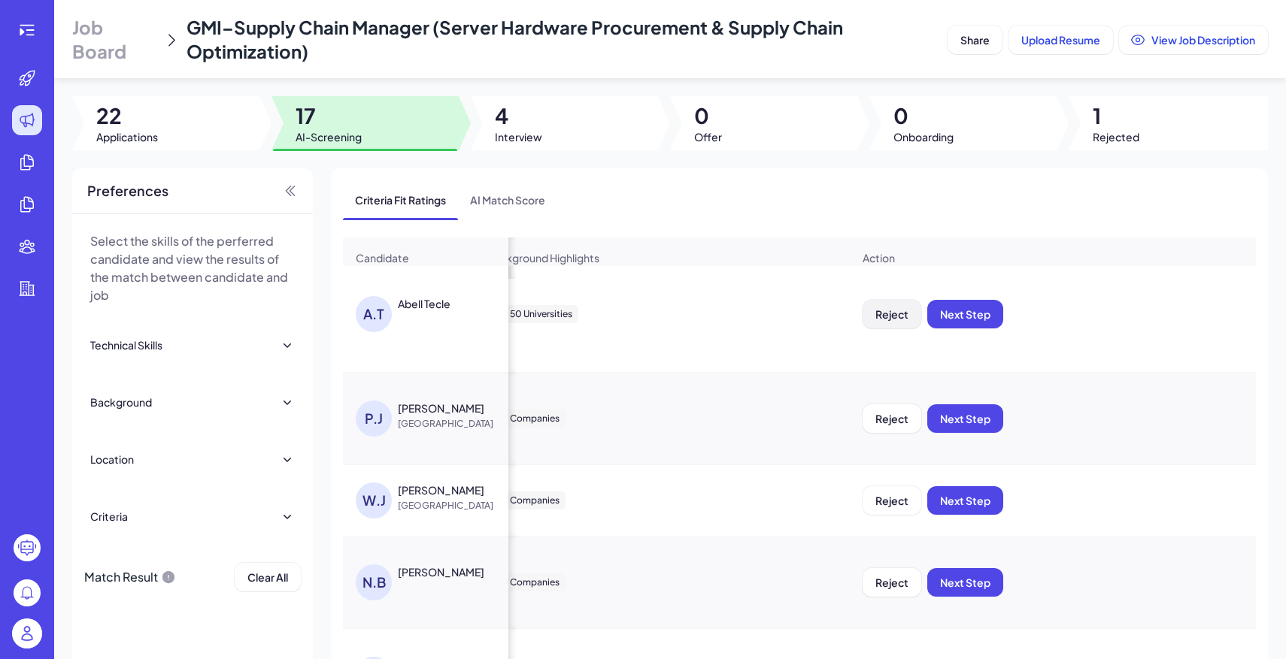
click at [887, 312] on span "Reject" at bounding box center [891, 315] width 33 height 14
click at [971, 408] on span "Ok" at bounding box center [974, 412] width 15 height 14
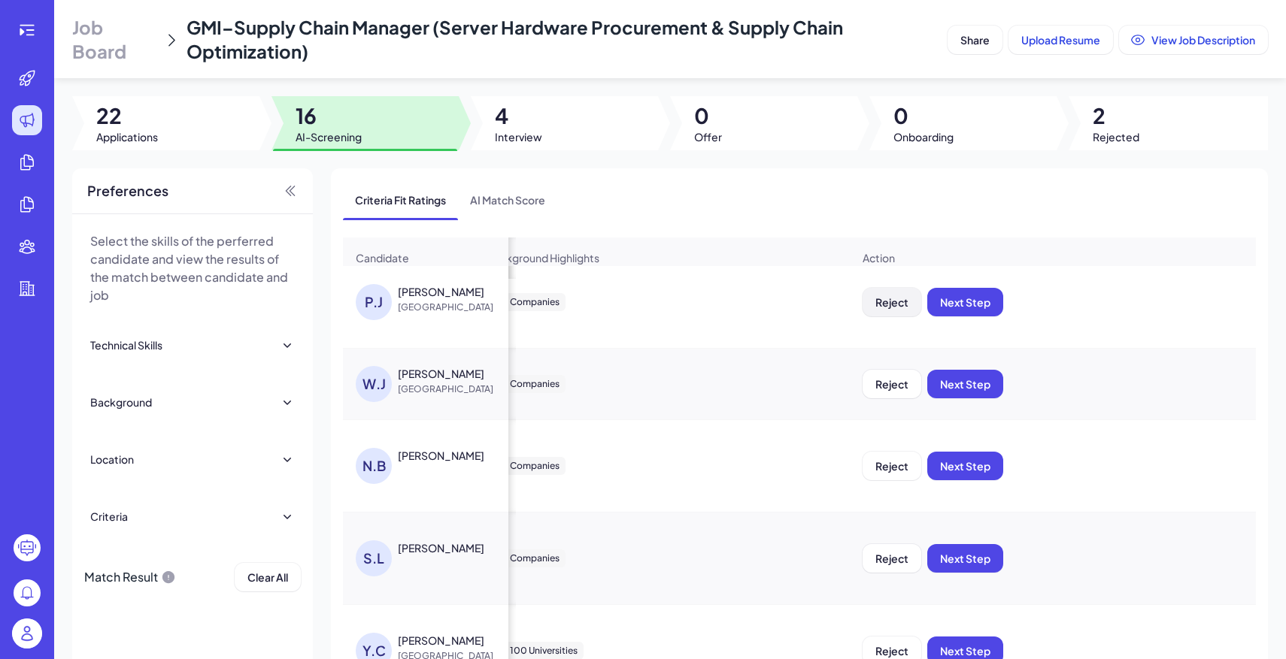
click at [897, 308] on span "Reject" at bounding box center [891, 303] width 33 height 14
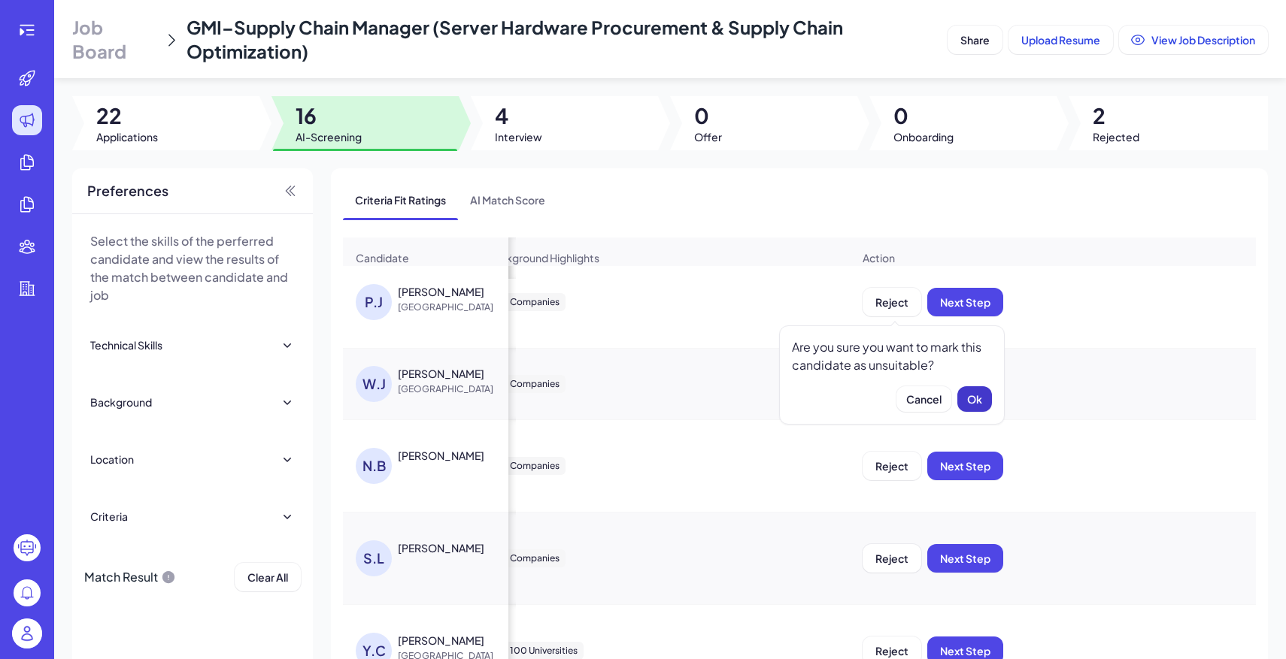
click at [978, 394] on span "Ok" at bounding box center [974, 400] width 15 height 14
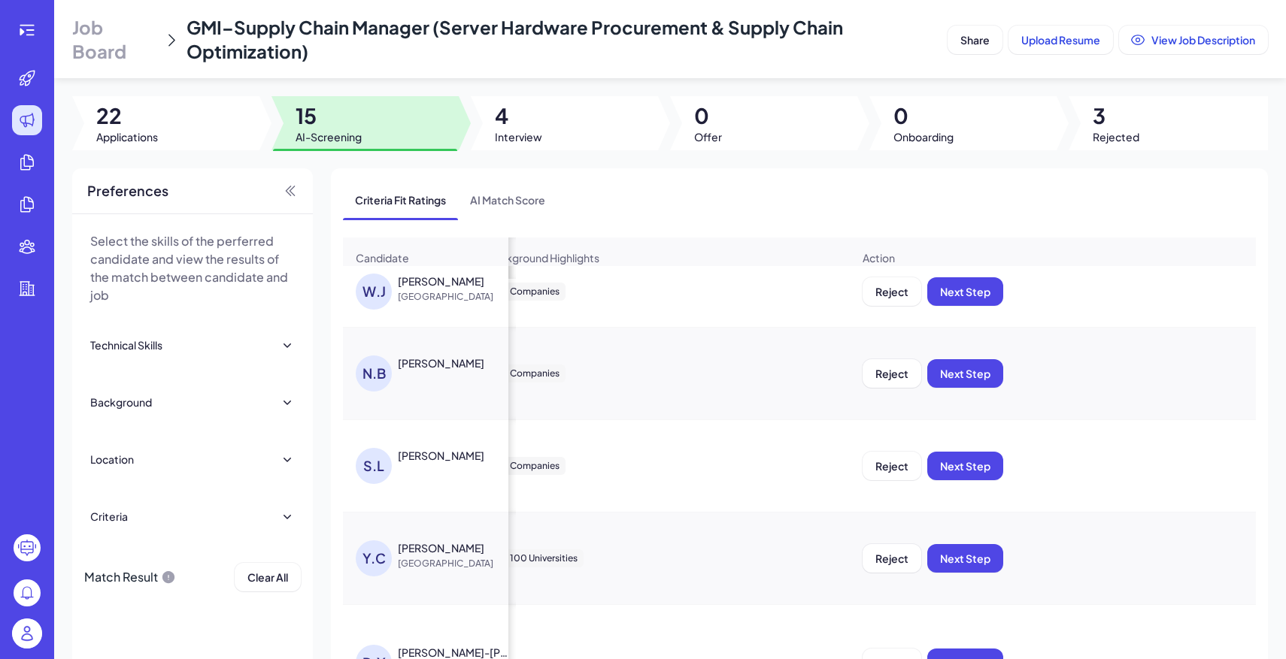
click at [897, 308] on div "Reject Next Step" at bounding box center [1052, 291] width 405 height 53
click at [884, 295] on span "Reject" at bounding box center [891, 292] width 33 height 14
click at [962, 392] on button "Ok" at bounding box center [974, 389] width 35 height 26
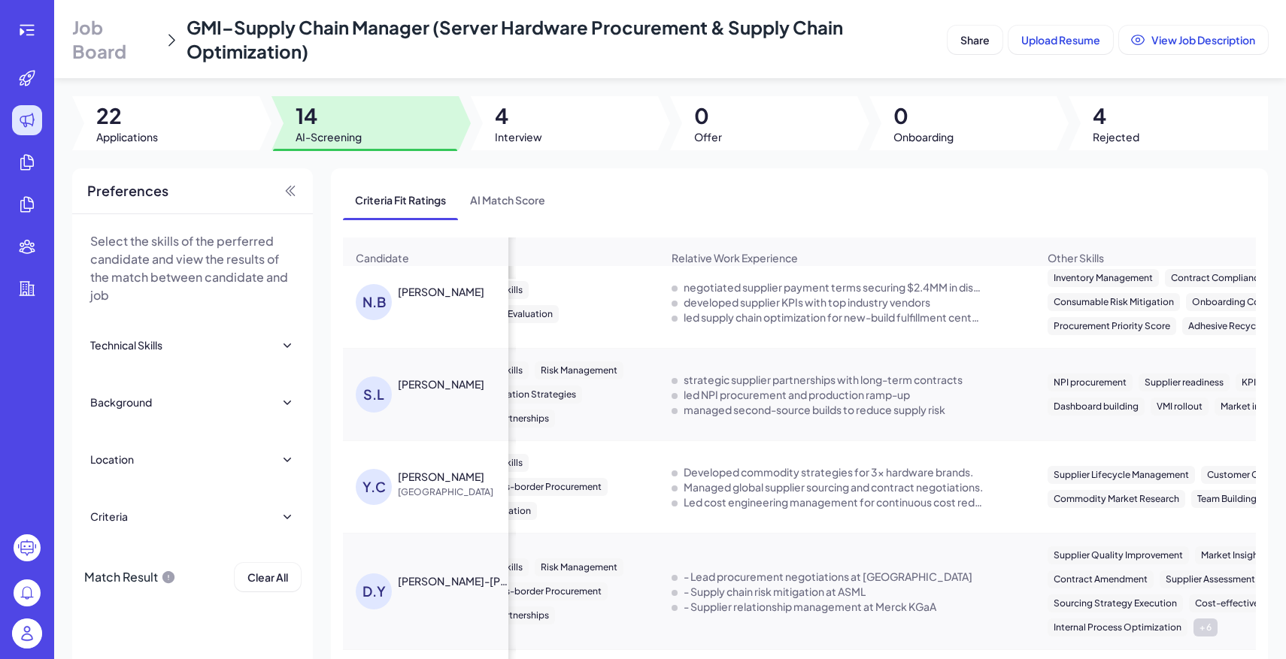
scroll to position [10, 574]
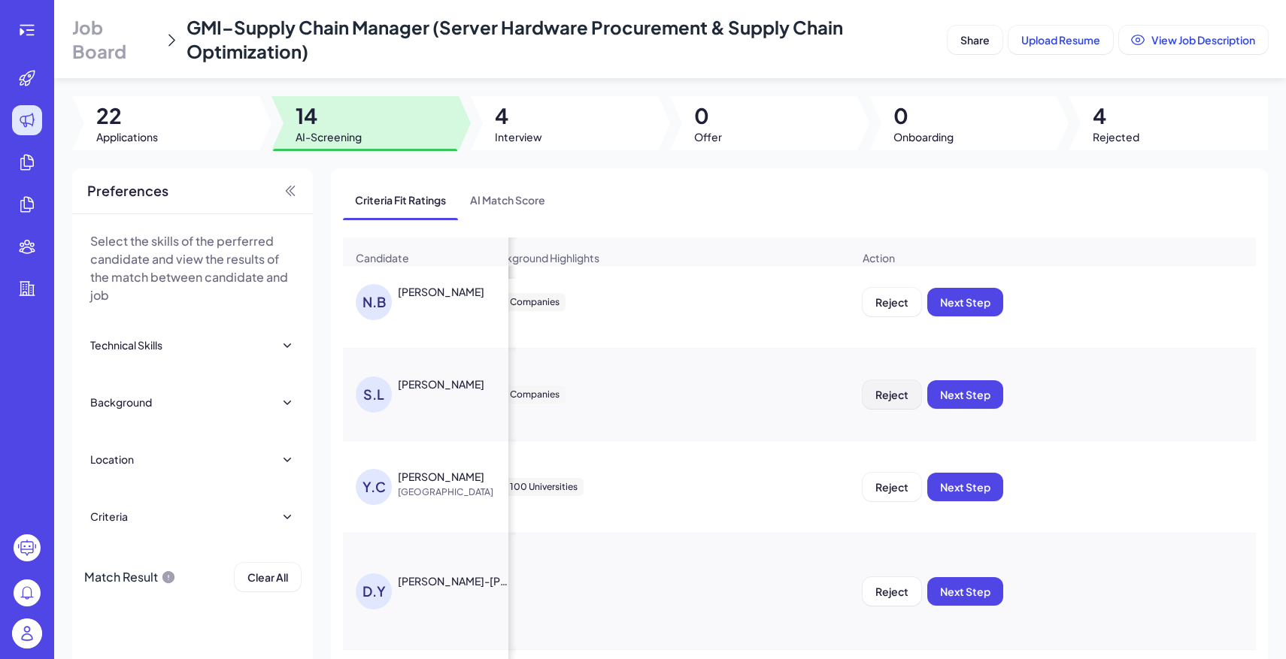
click at [901, 388] on span "Reject" at bounding box center [891, 395] width 33 height 14
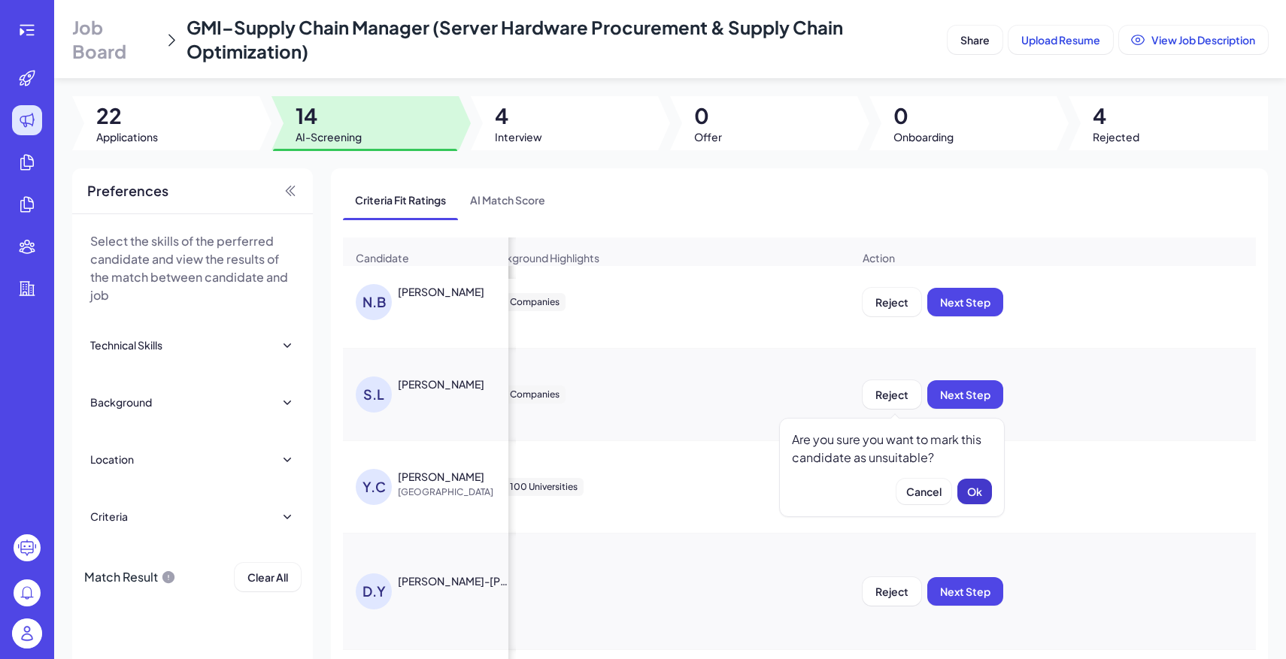
click at [970, 490] on span "Ok" at bounding box center [974, 492] width 15 height 14
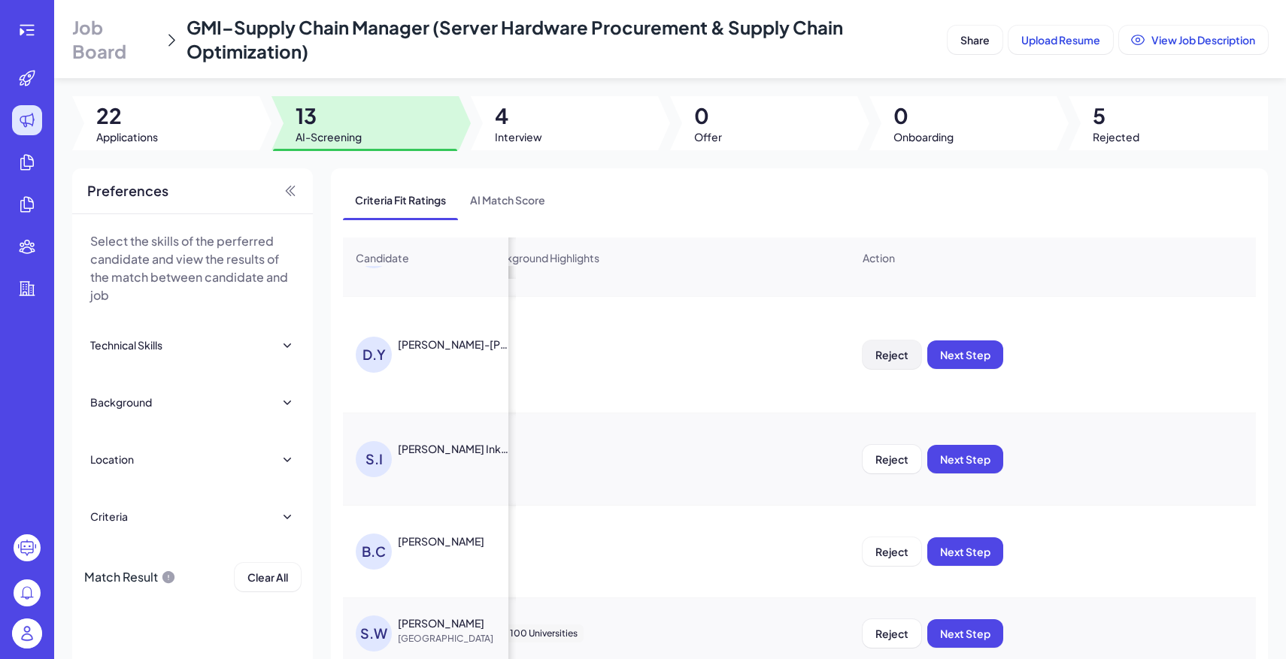
click at [891, 357] on span "Reject" at bounding box center [891, 355] width 33 height 14
click at [980, 453] on span "Ok" at bounding box center [974, 452] width 15 height 14
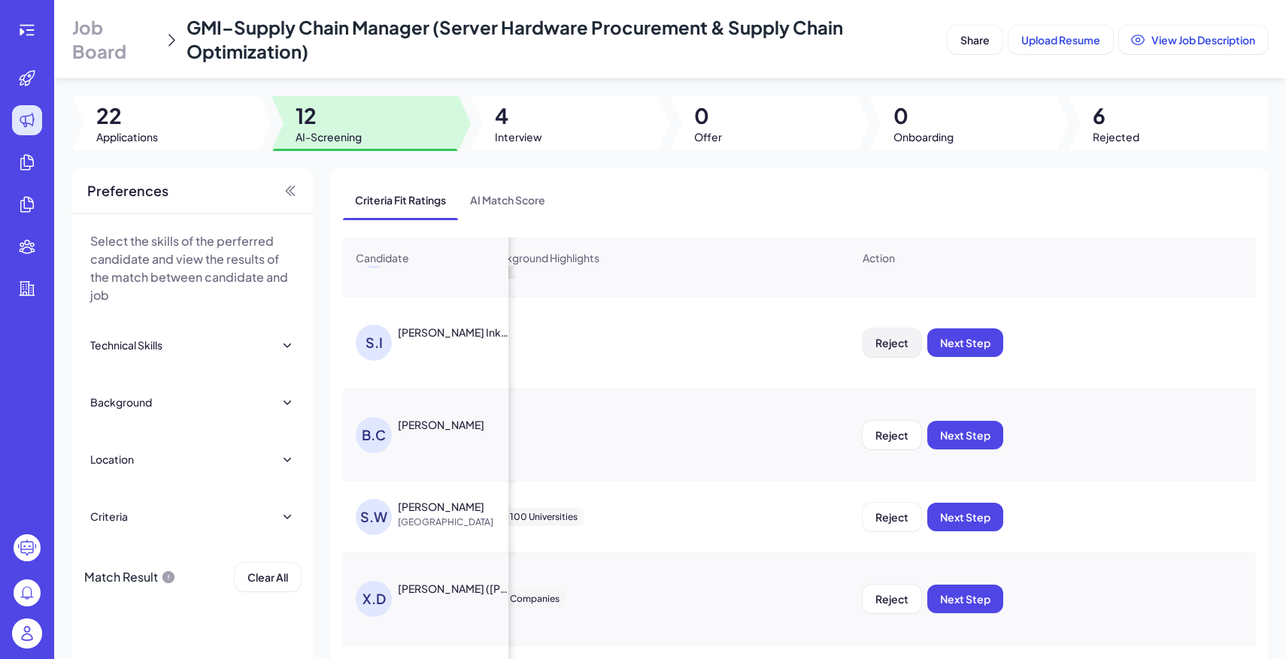
click at [902, 337] on span "Reject" at bounding box center [891, 343] width 33 height 14
click at [973, 440] on span "Ok" at bounding box center [974, 440] width 15 height 14
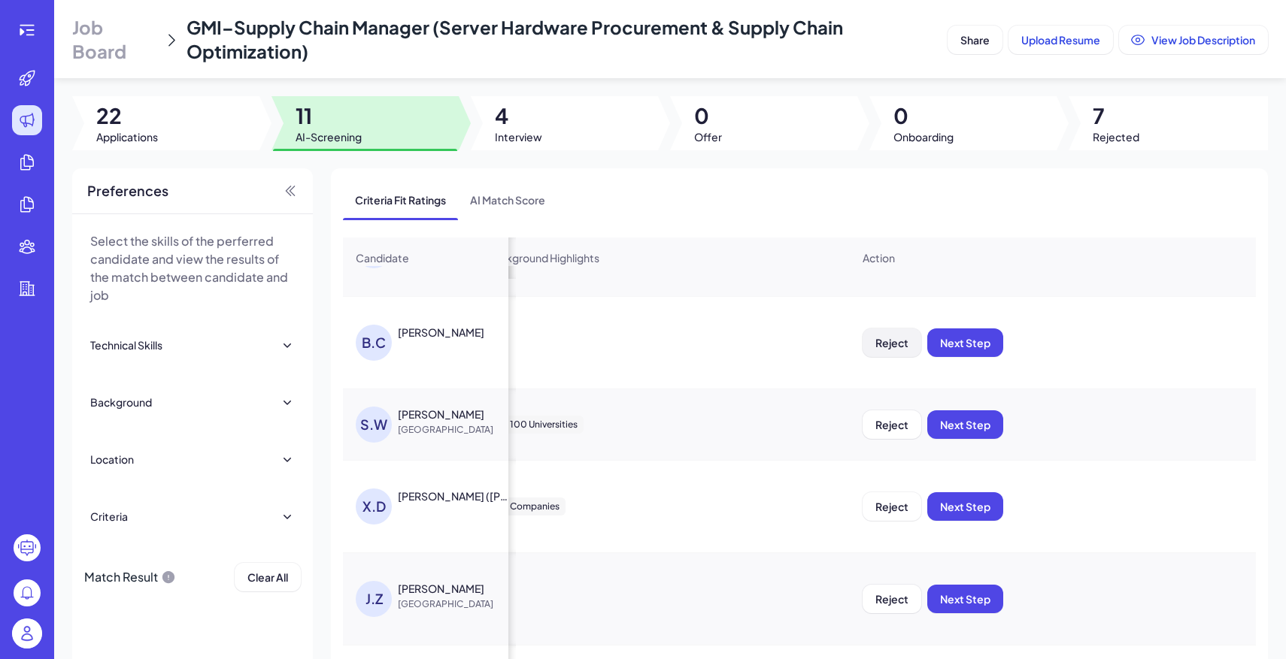
click at [883, 329] on button "Reject" at bounding box center [891, 343] width 59 height 29
click at [968, 435] on span "Ok" at bounding box center [974, 440] width 15 height 14
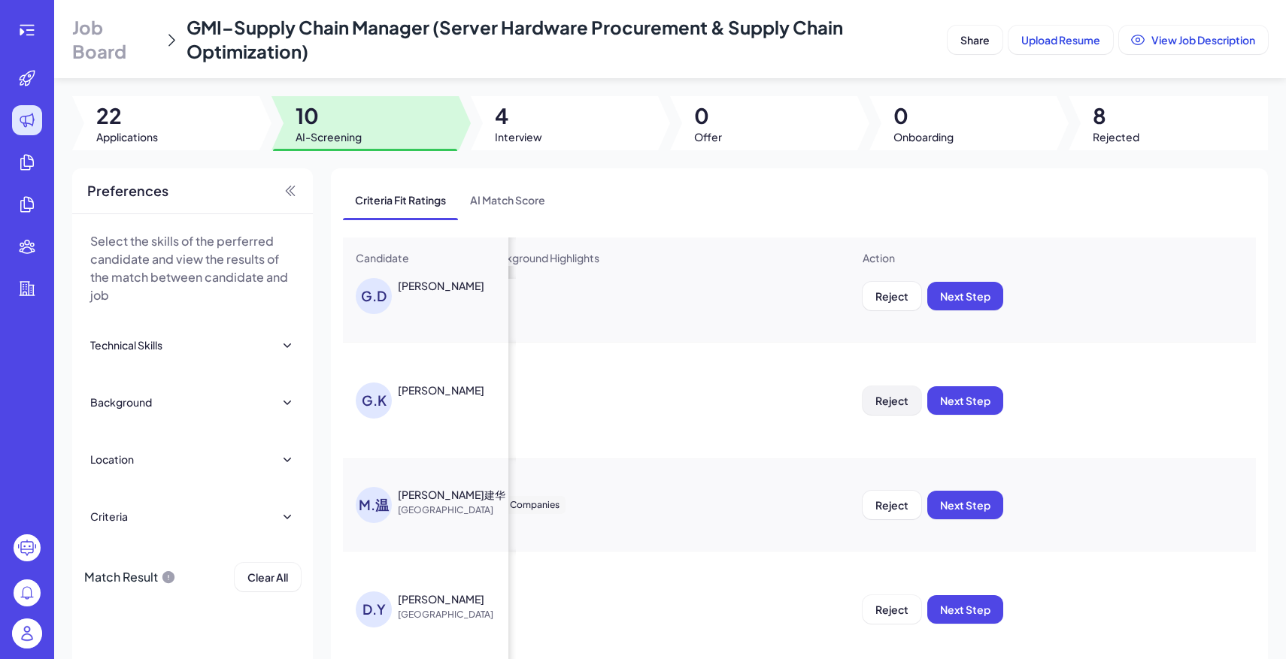
click at [884, 402] on span "Reject" at bounding box center [891, 401] width 33 height 14
click at [975, 493] on span "Ok" at bounding box center [974, 498] width 15 height 14
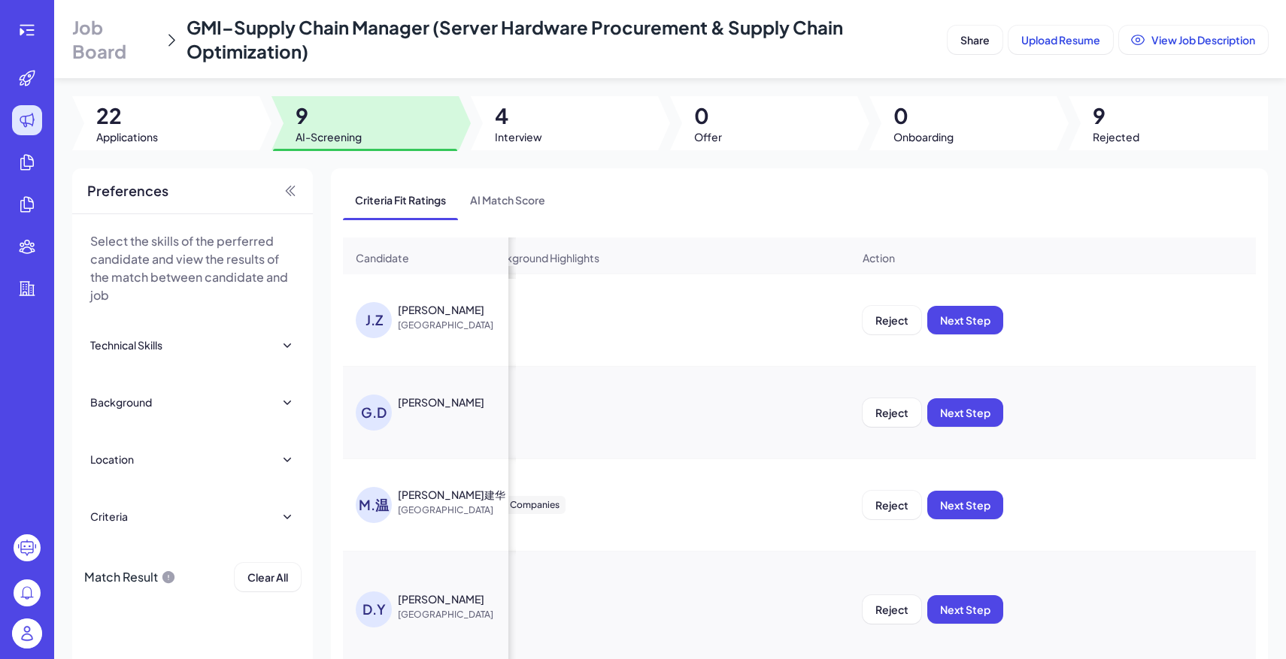
scroll to position [341, 1403]
click at [1126, 131] on span "Rejected" at bounding box center [1116, 136] width 47 height 15
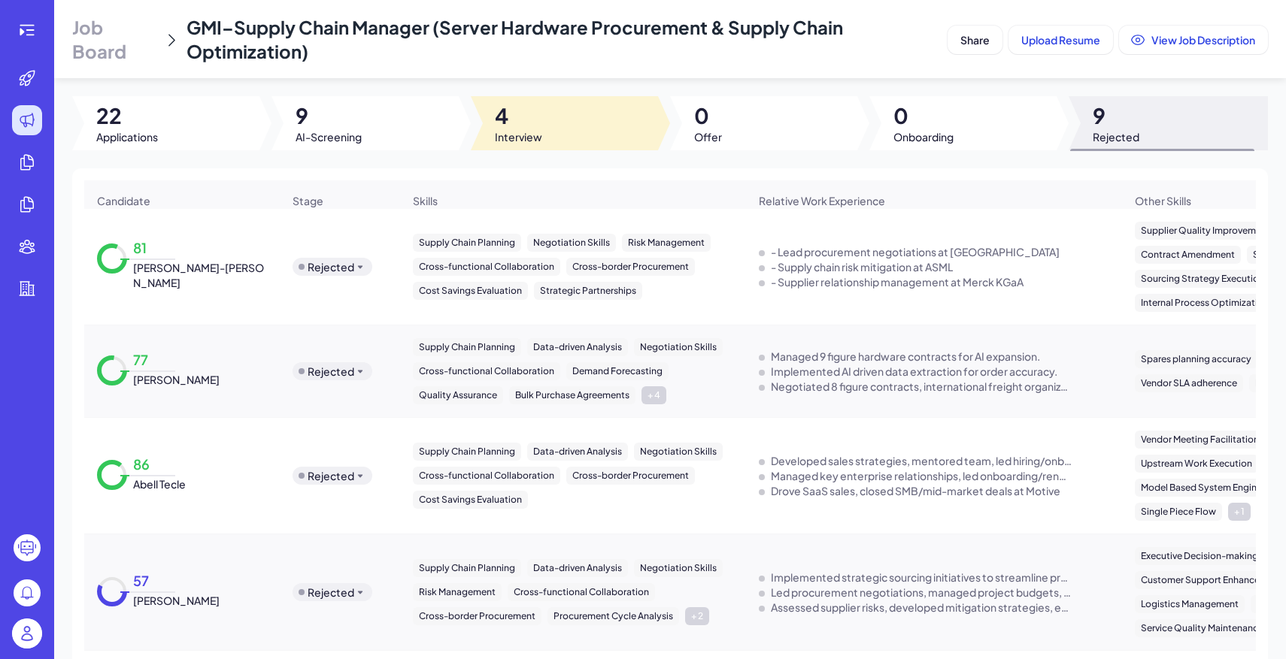
click at [502, 111] on span "4" at bounding box center [518, 115] width 47 height 27
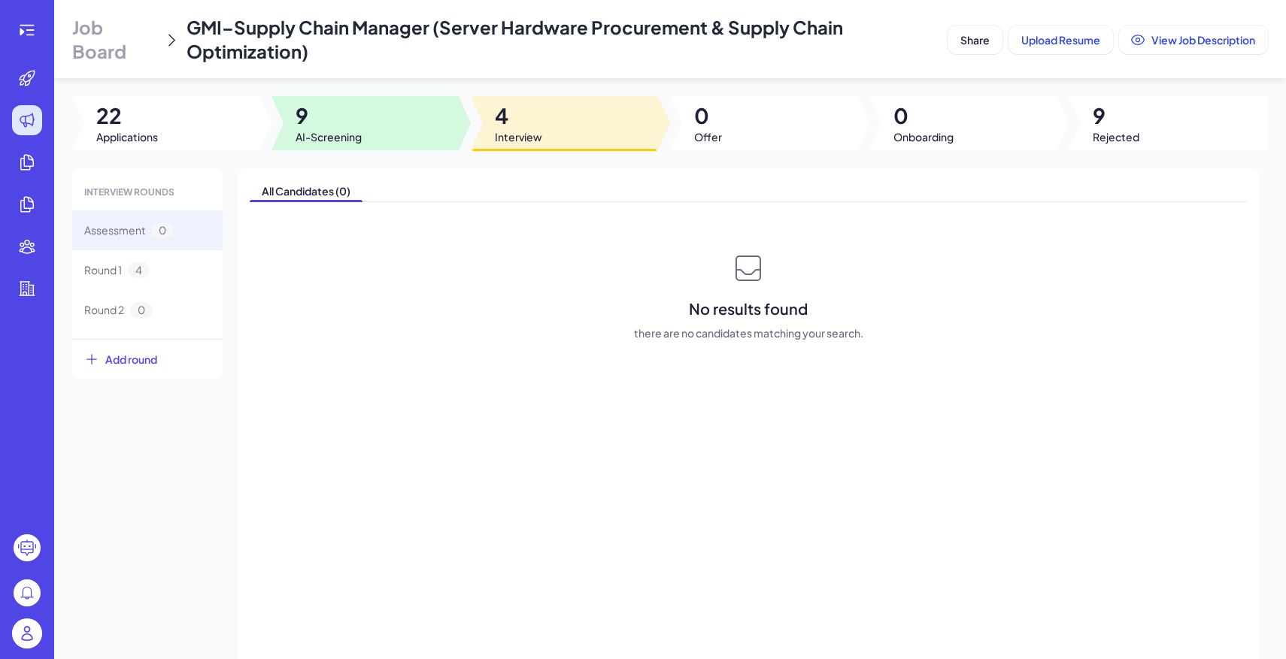
click at [412, 123] on div at bounding box center [364, 123] width 187 height 54
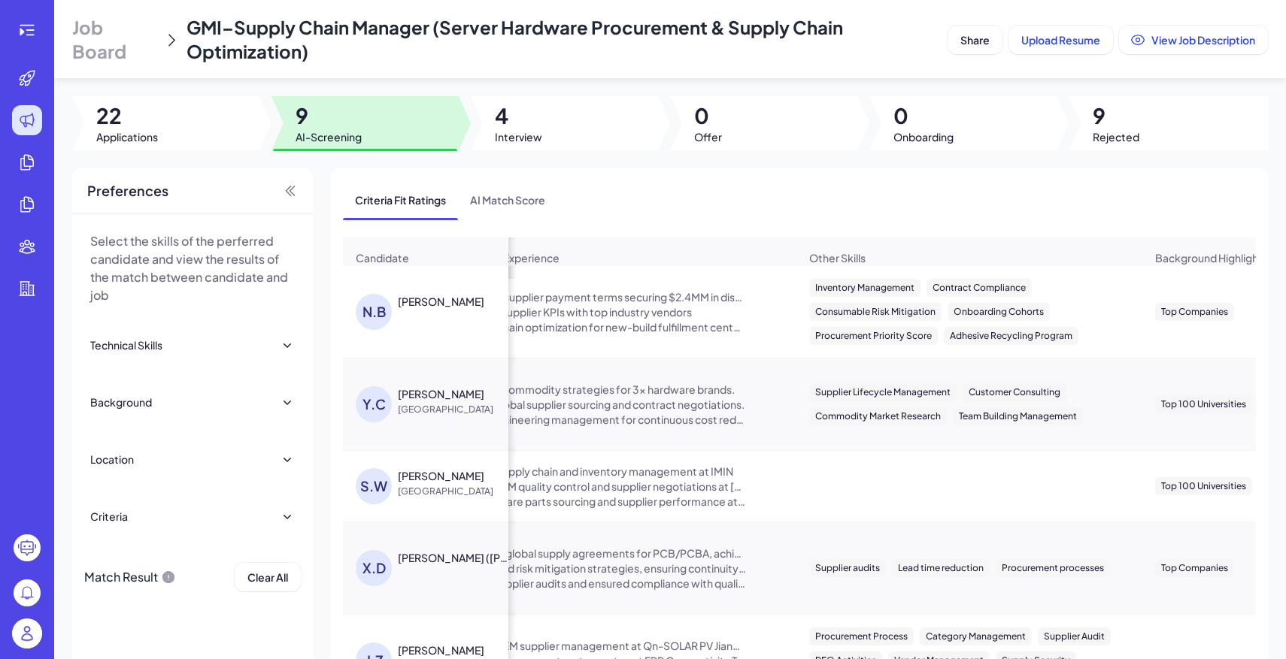
scroll to position [0, 1403]
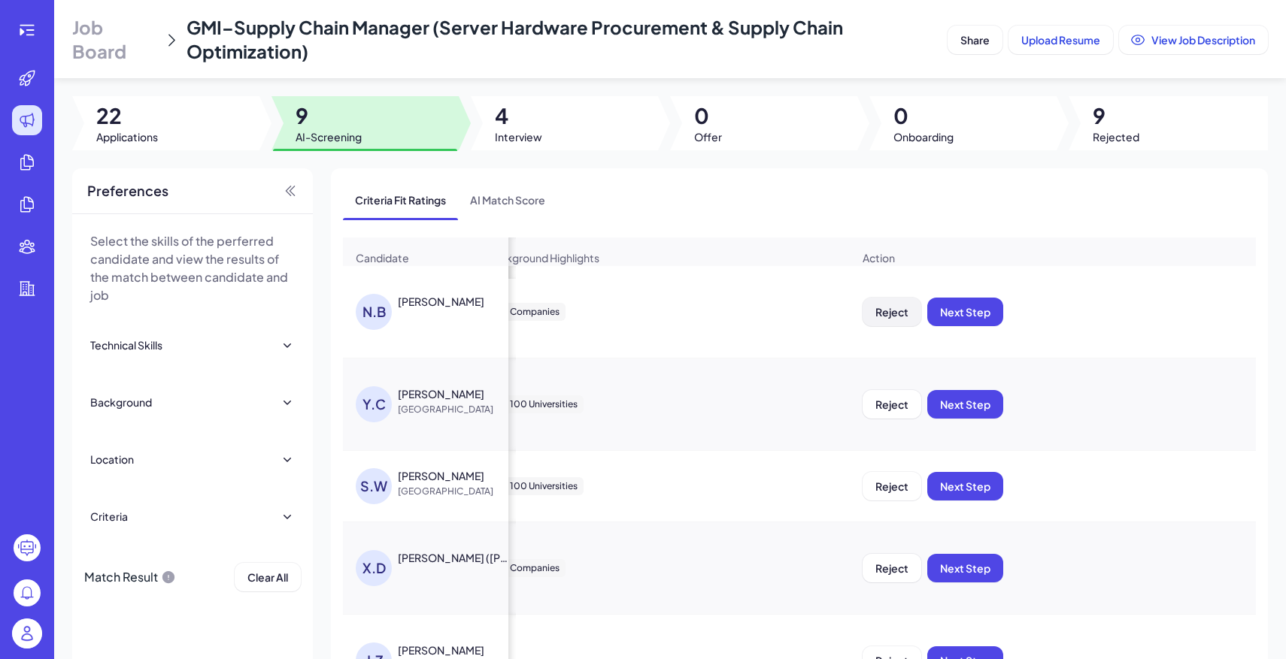
click at [896, 320] on button "Reject" at bounding box center [891, 312] width 59 height 29
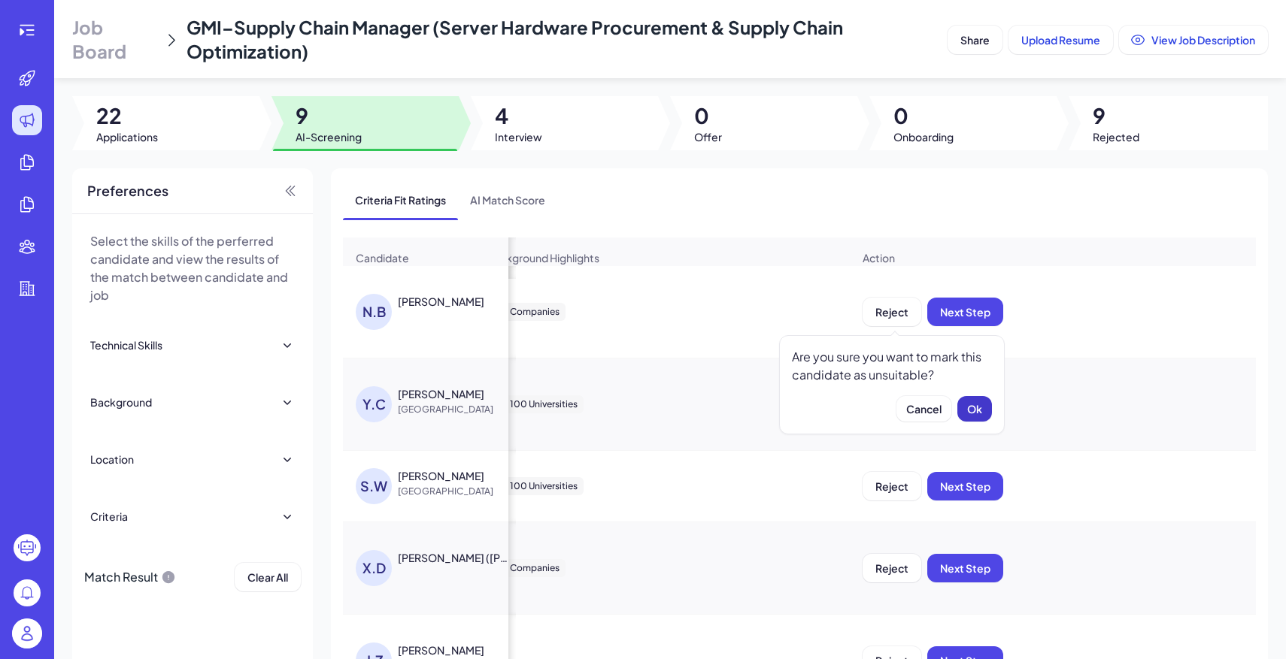
click at [977, 406] on span "Ok" at bounding box center [974, 409] width 15 height 14
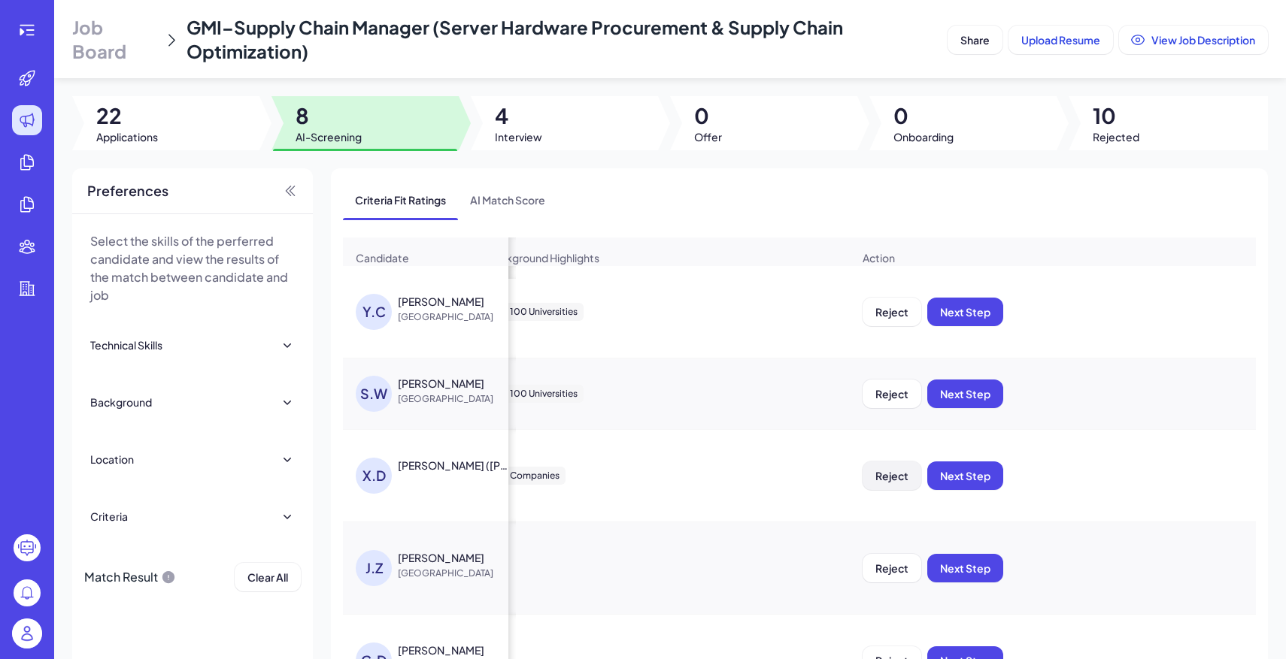
click at [896, 479] on span "Reject" at bounding box center [891, 476] width 33 height 14
click at [974, 568] on span "Ok" at bounding box center [974, 573] width 15 height 14
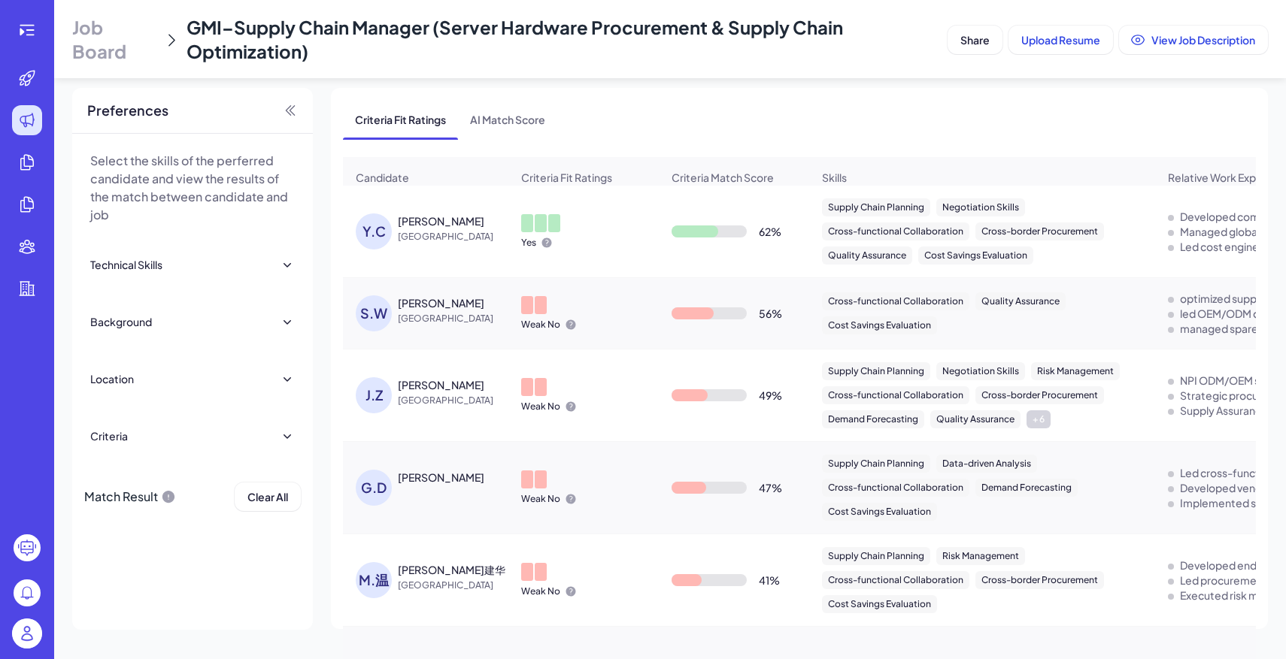
scroll to position [0, 0]
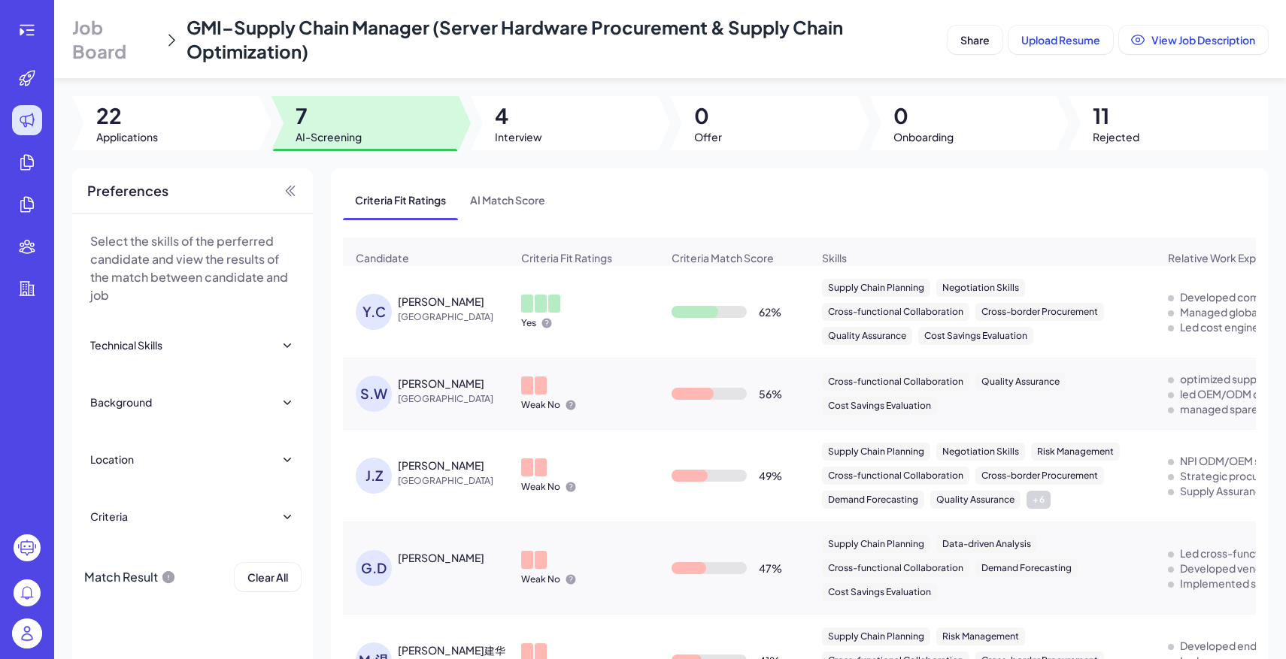
click at [120, 55] on span "Job Board" at bounding box center [114, 39] width 85 height 48
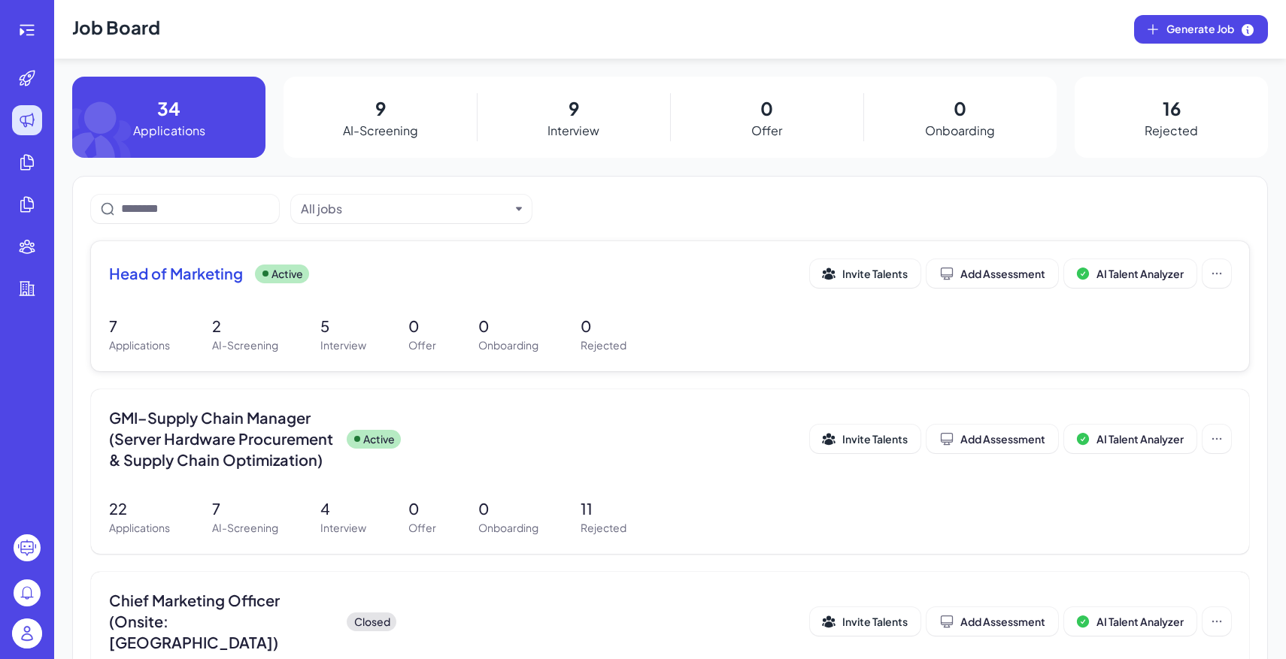
click at [346, 296] on div "Head of Marketing Active Invite Talents Add Assessment AI Talent Analyzer" at bounding box center [670, 278] width 1122 height 38
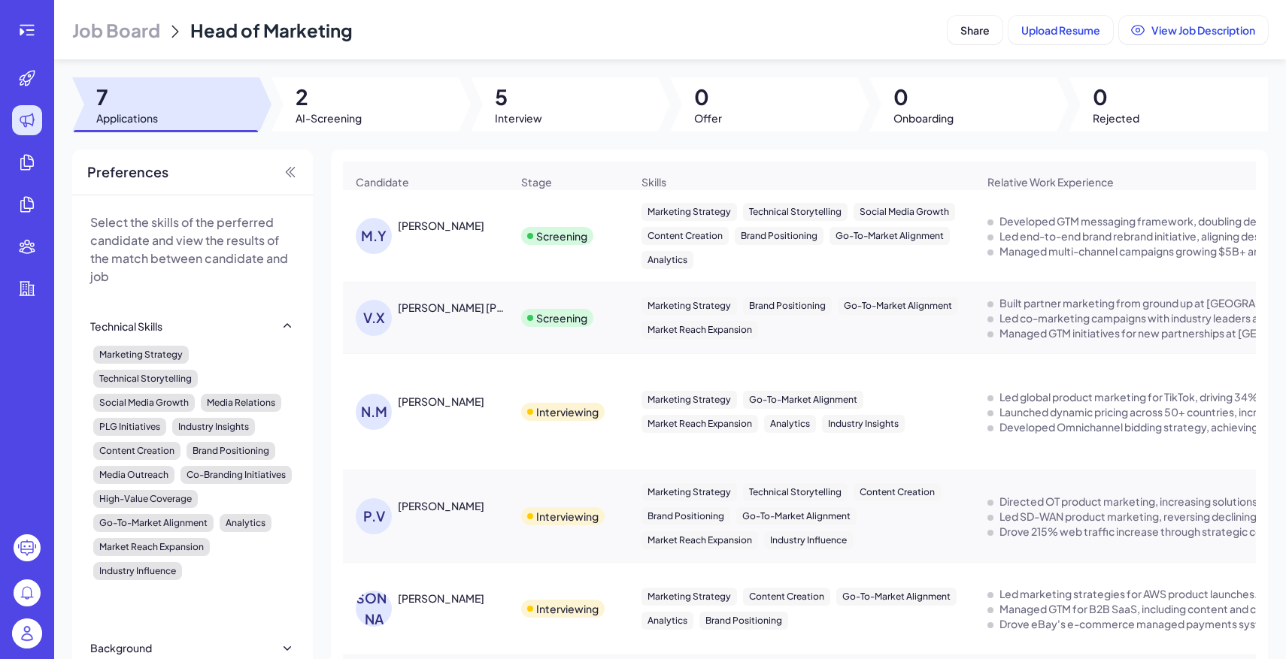
click at [576, 100] on div at bounding box center [564, 104] width 187 height 54
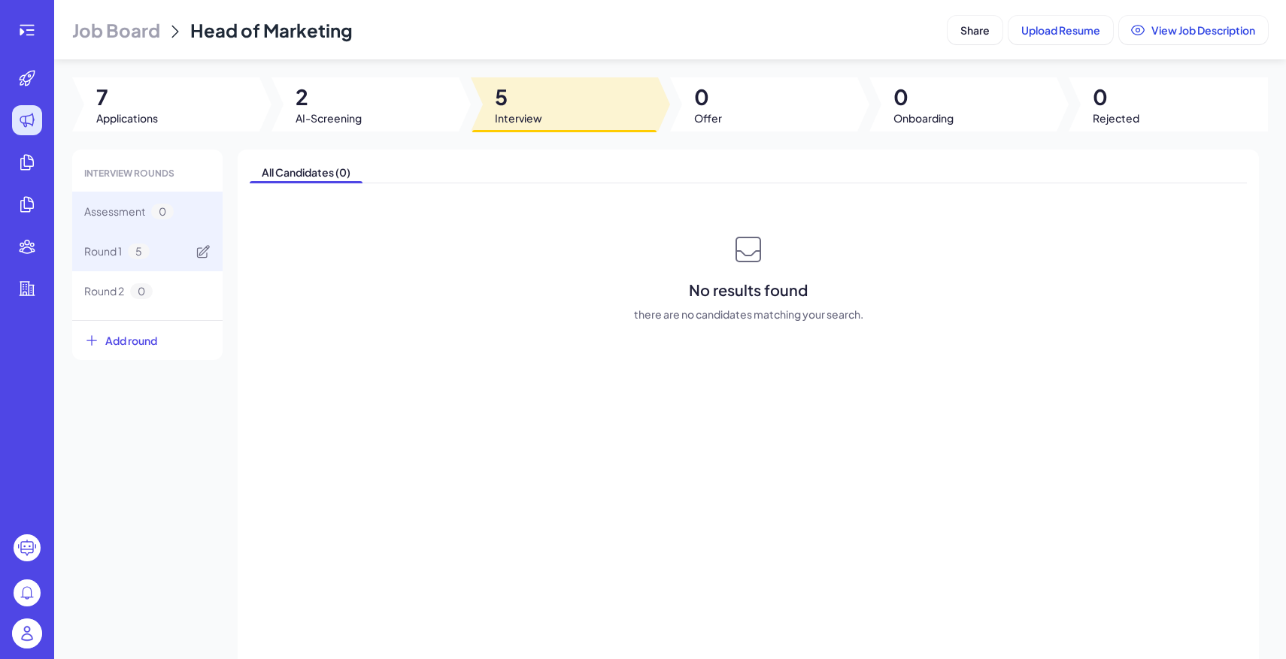
click at [171, 259] on div "Round 1 5" at bounding box center [147, 252] width 150 height 40
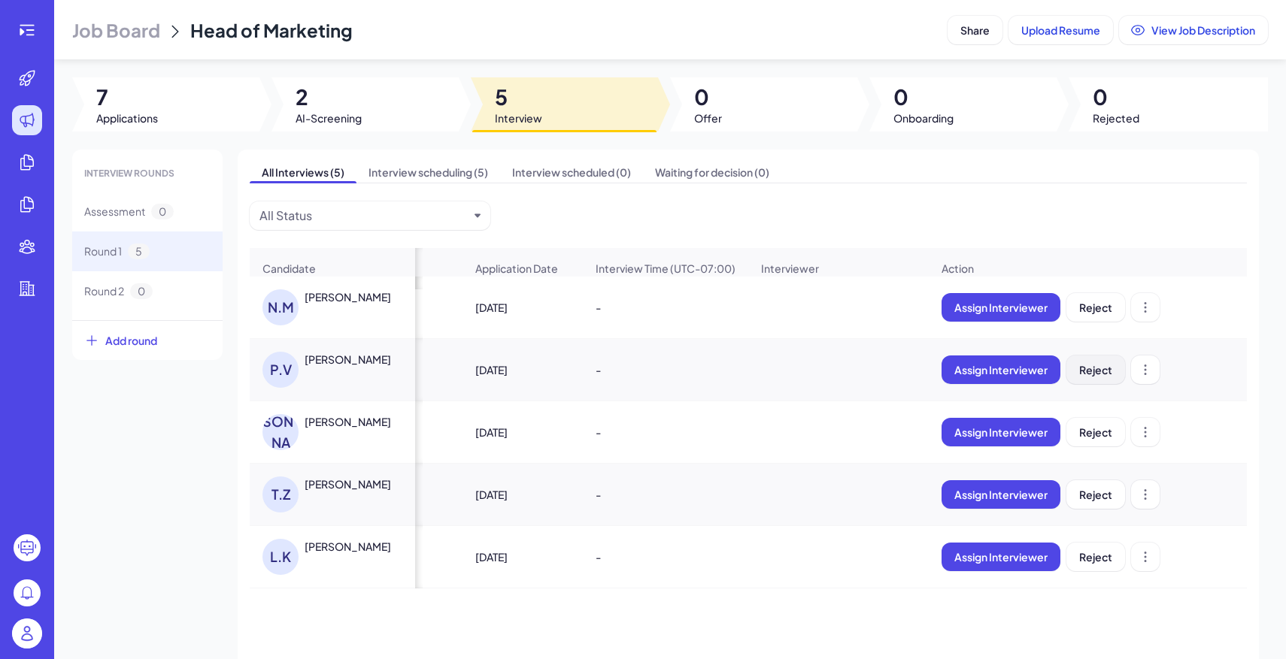
scroll to position [0, 158]
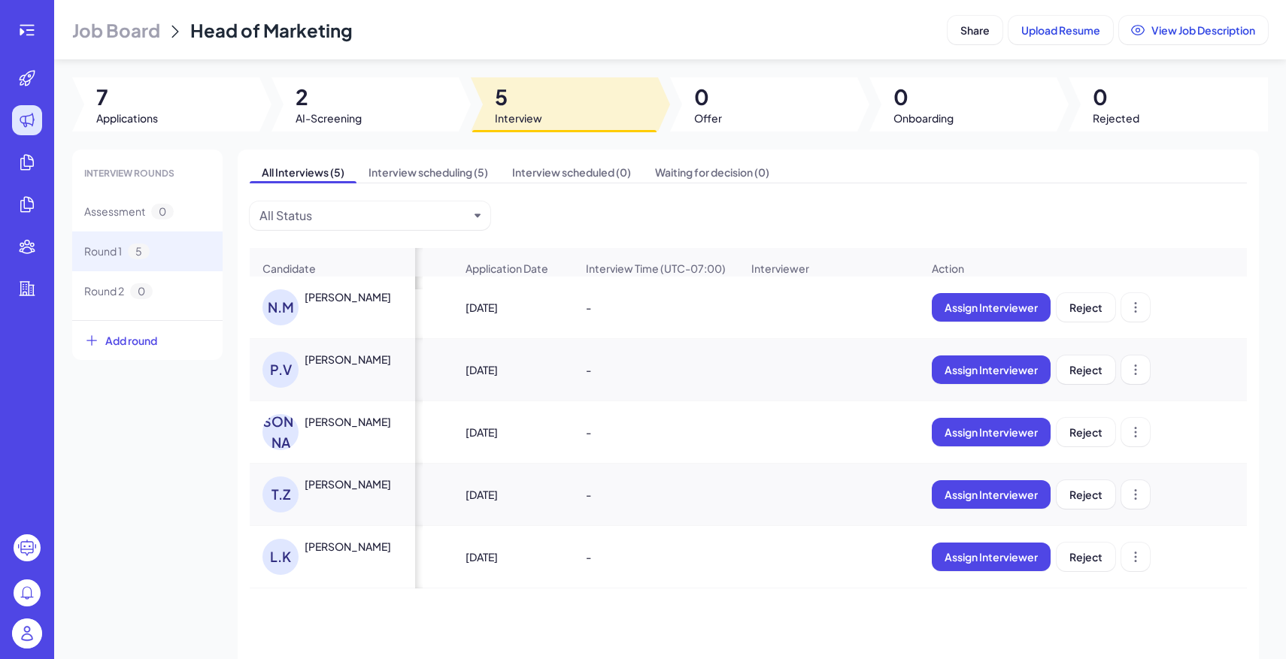
click at [350, 364] on div "PATRICK VITALONE" at bounding box center [348, 359] width 86 height 15
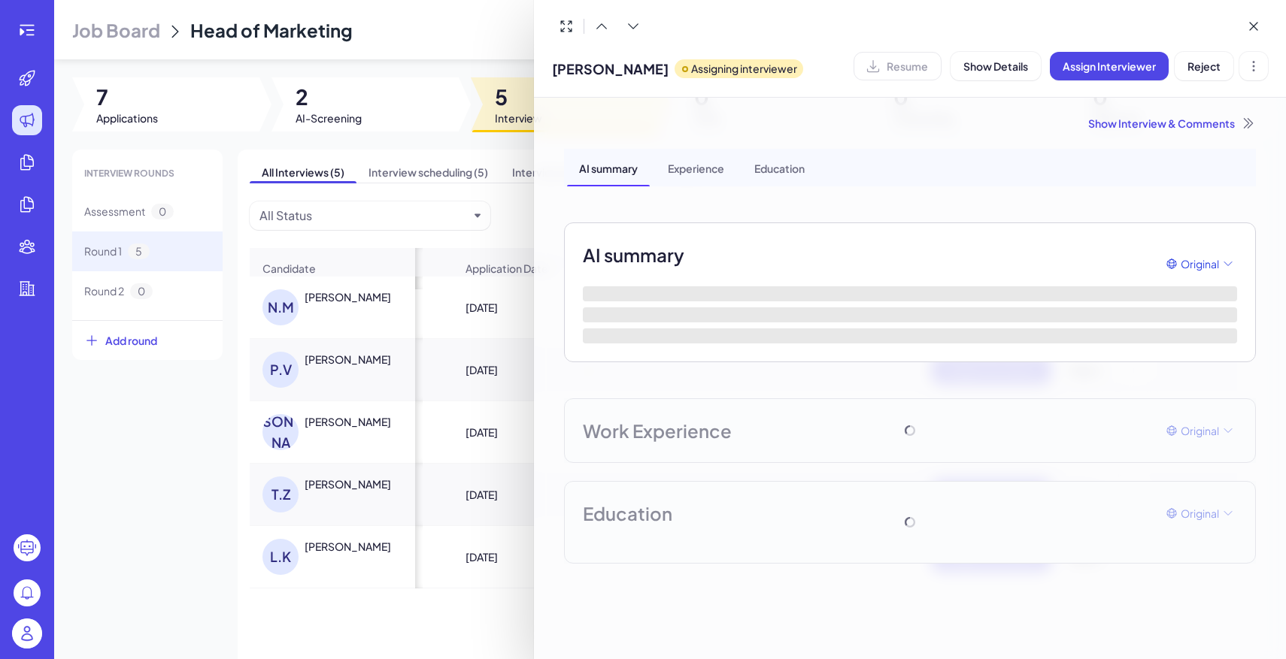
click at [1184, 124] on div "Show Interview & Comments" at bounding box center [910, 123] width 692 height 15
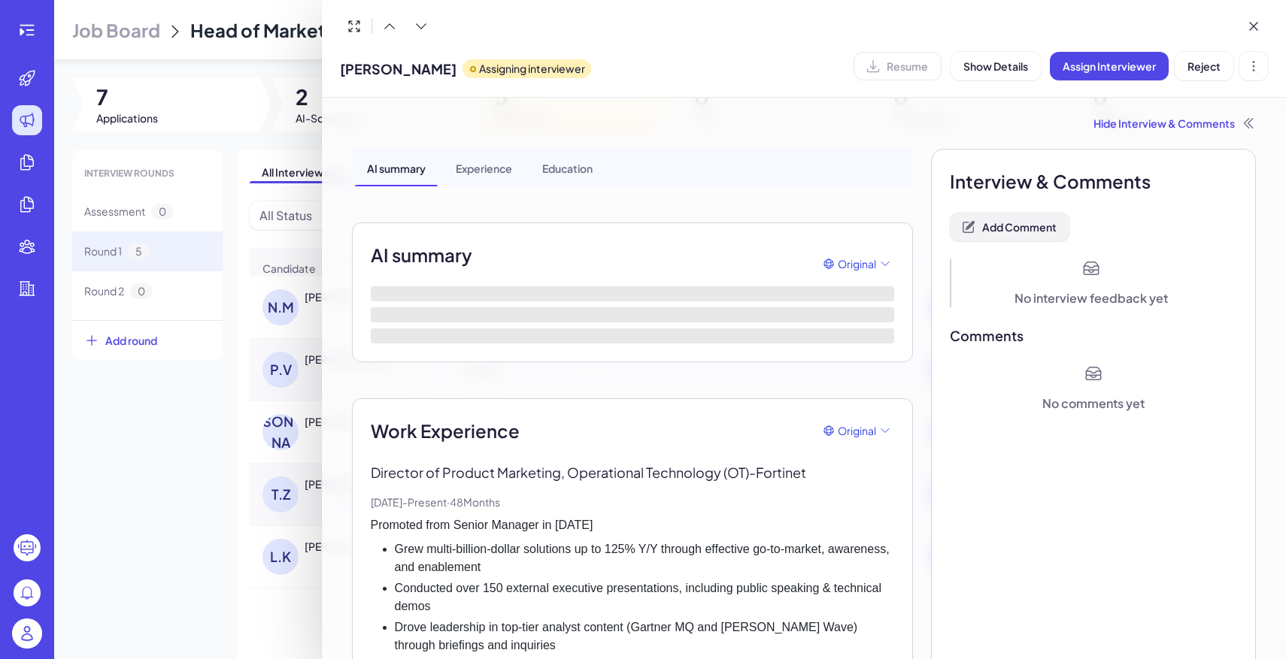
click at [1033, 232] on span "Add Comment" at bounding box center [1019, 227] width 74 height 14
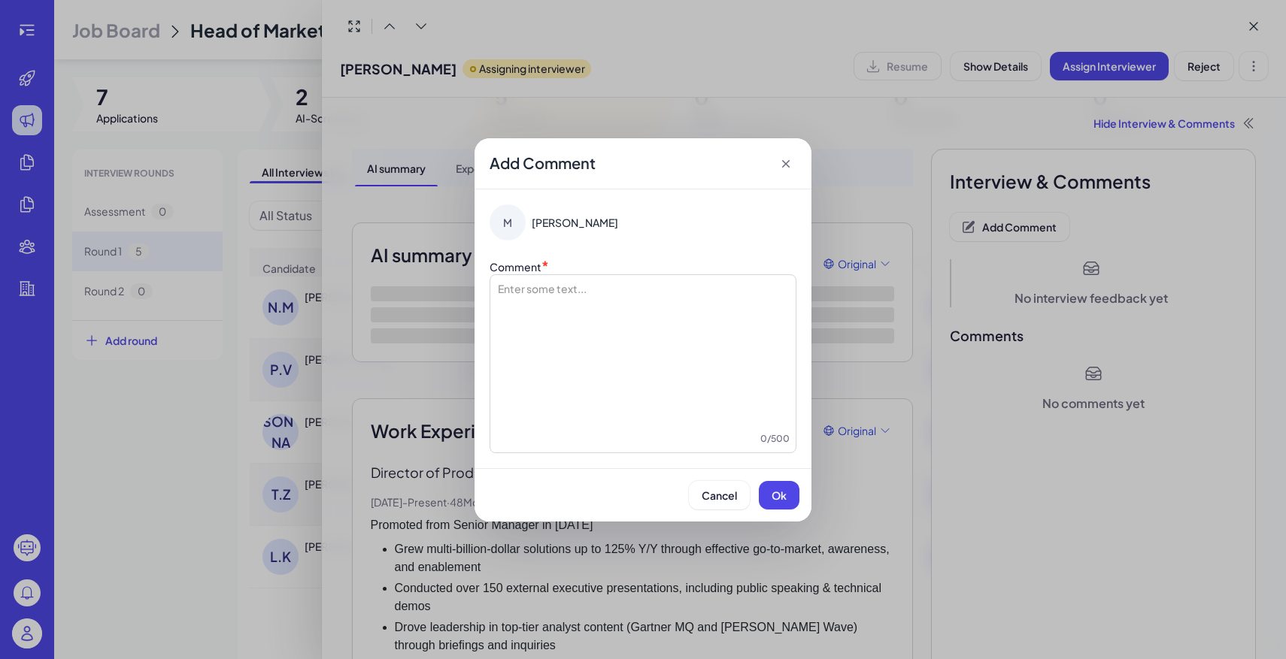
click at [623, 341] on div at bounding box center [642, 356] width 293 height 150
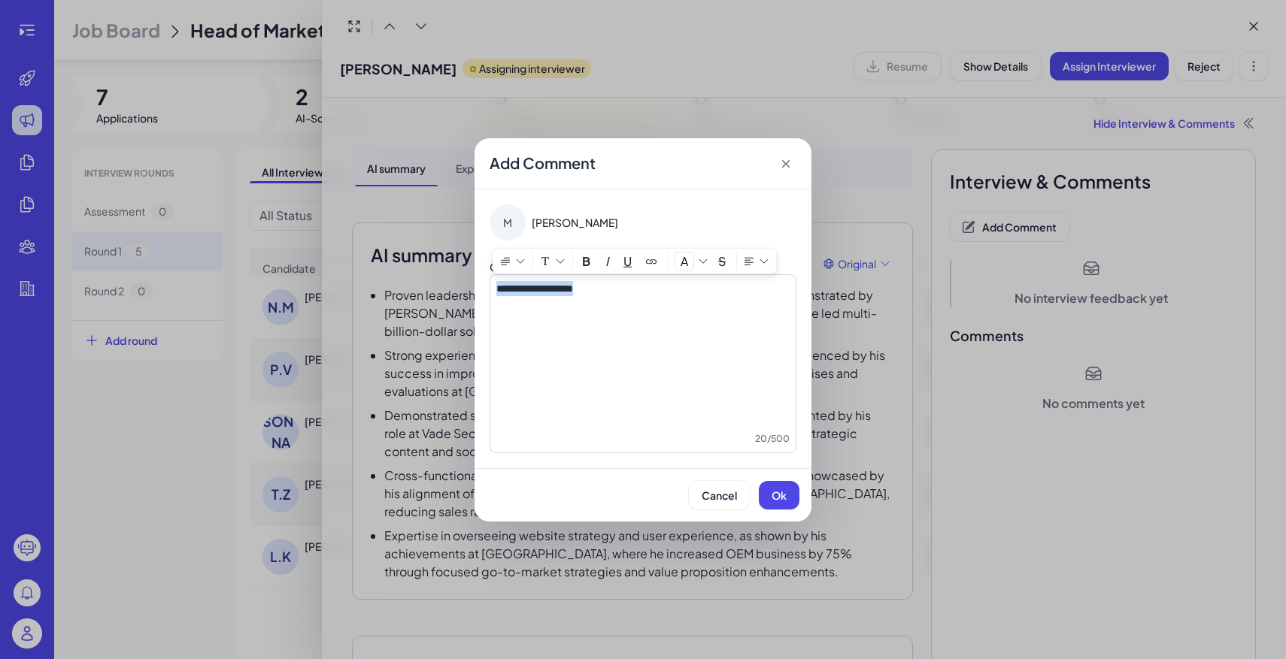
copy span "**********"
click at [774, 490] on span "Ok" at bounding box center [778, 496] width 15 height 14
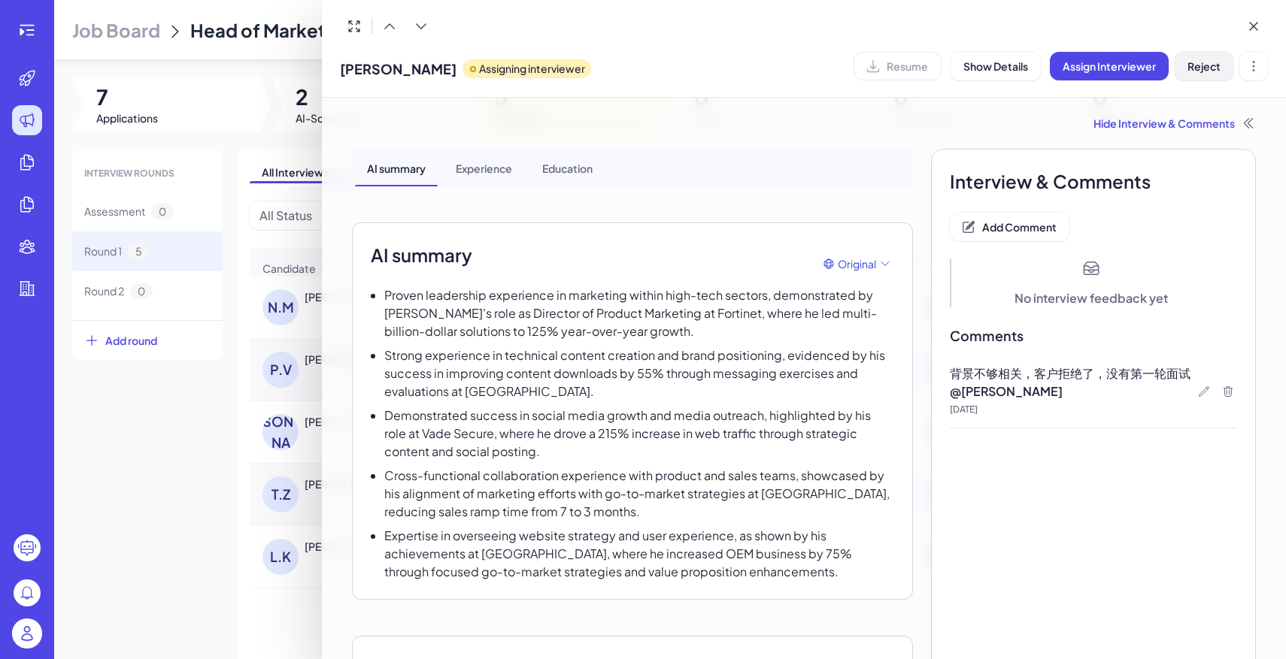
click at [1202, 63] on span "Reject" at bounding box center [1203, 66] width 33 height 14
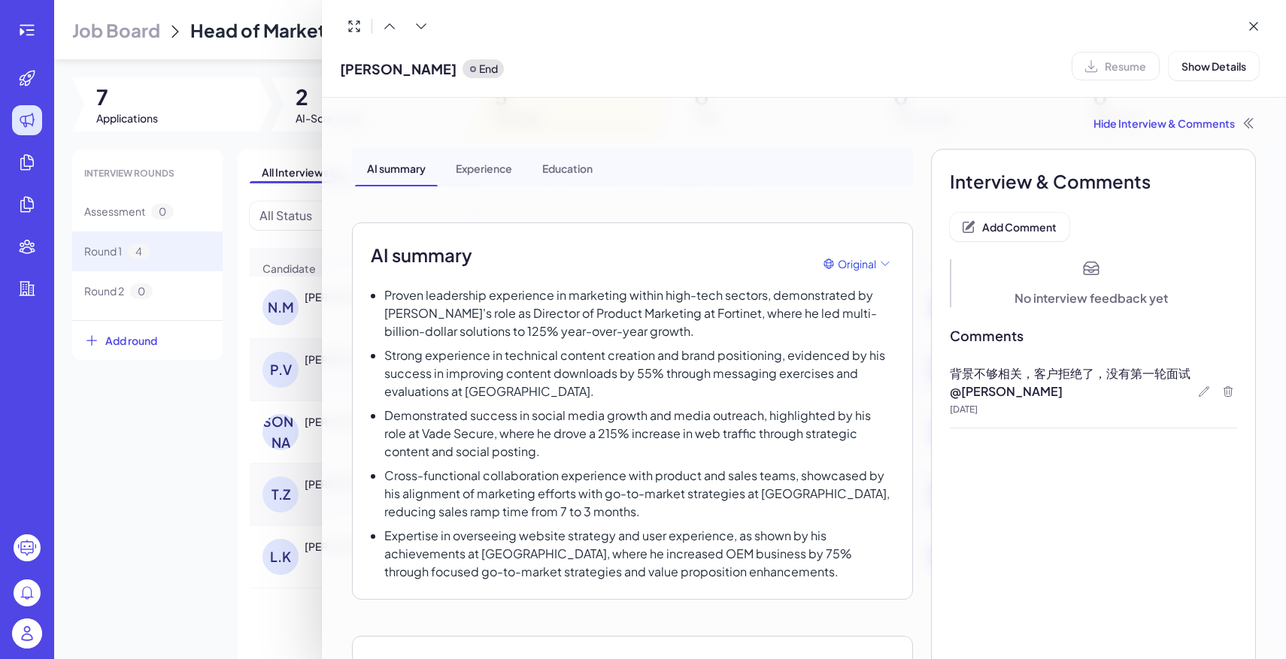
click at [216, 465] on div at bounding box center [643, 329] width 1286 height 659
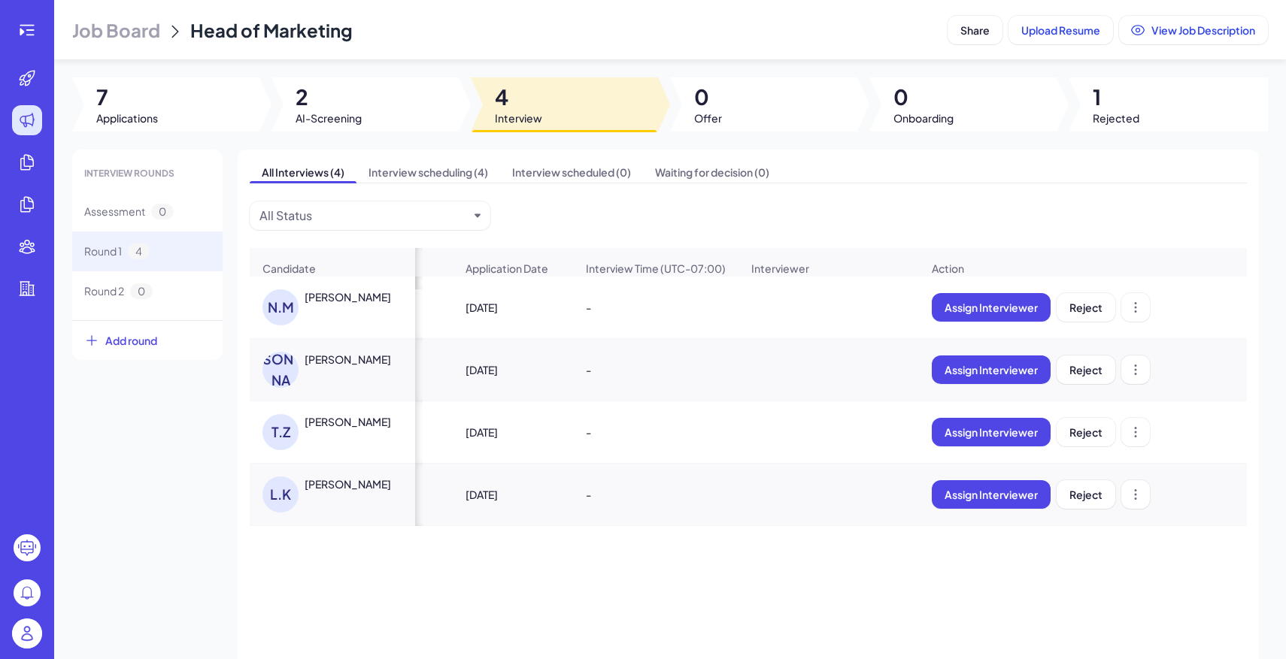
click at [356, 363] on div "Victor Lin" at bounding box center [361, 359] width 113 height 15
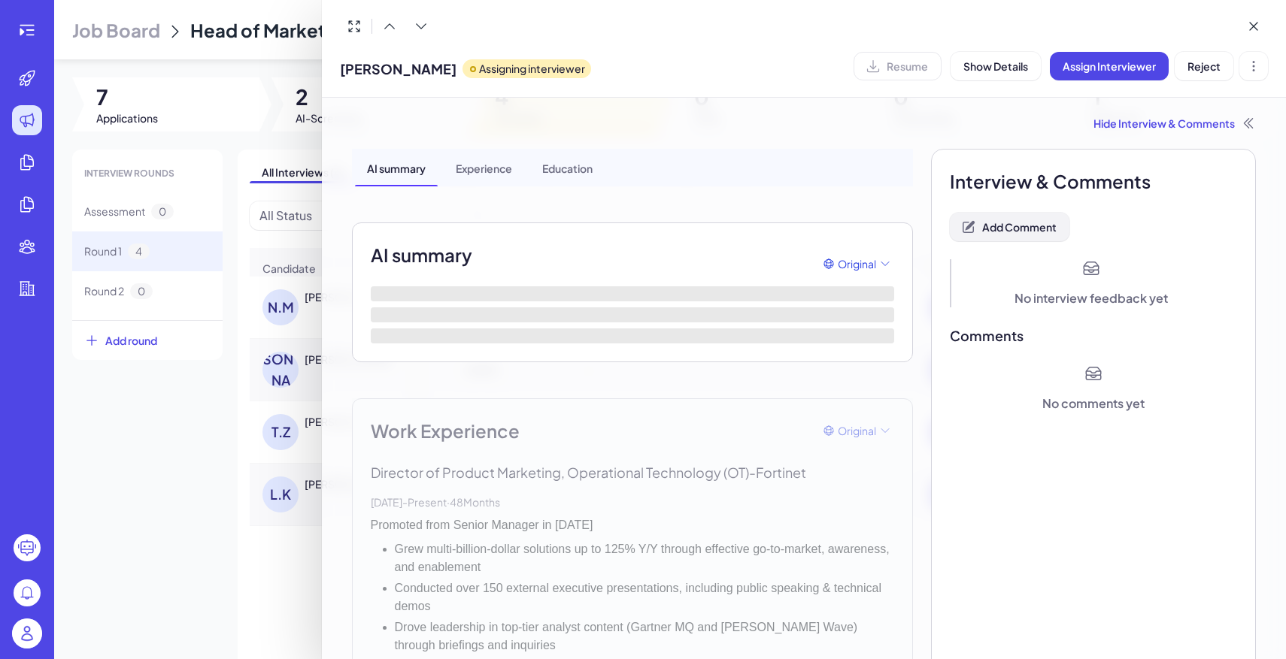
click at [1031, 217] on button "Add Comment" at bounding box center [1010, 227] width 120 height 29
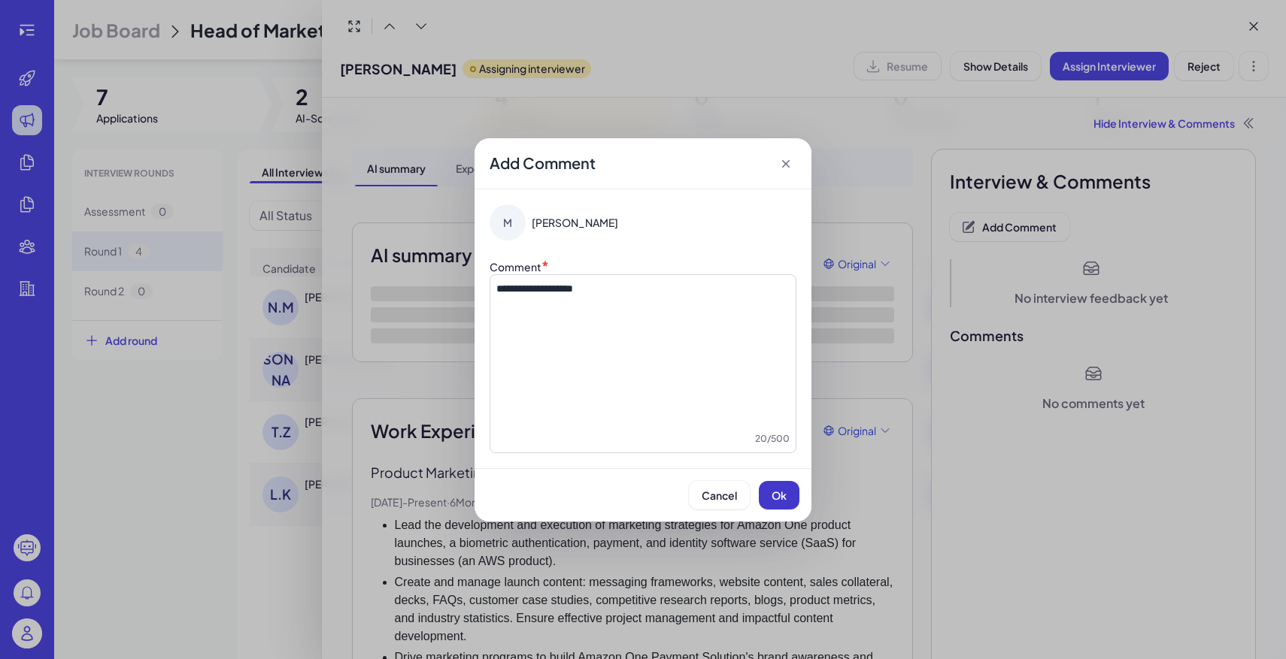
click at [772, 492] on span "Ok" at bounding box center [778, 496] width 15 height 14
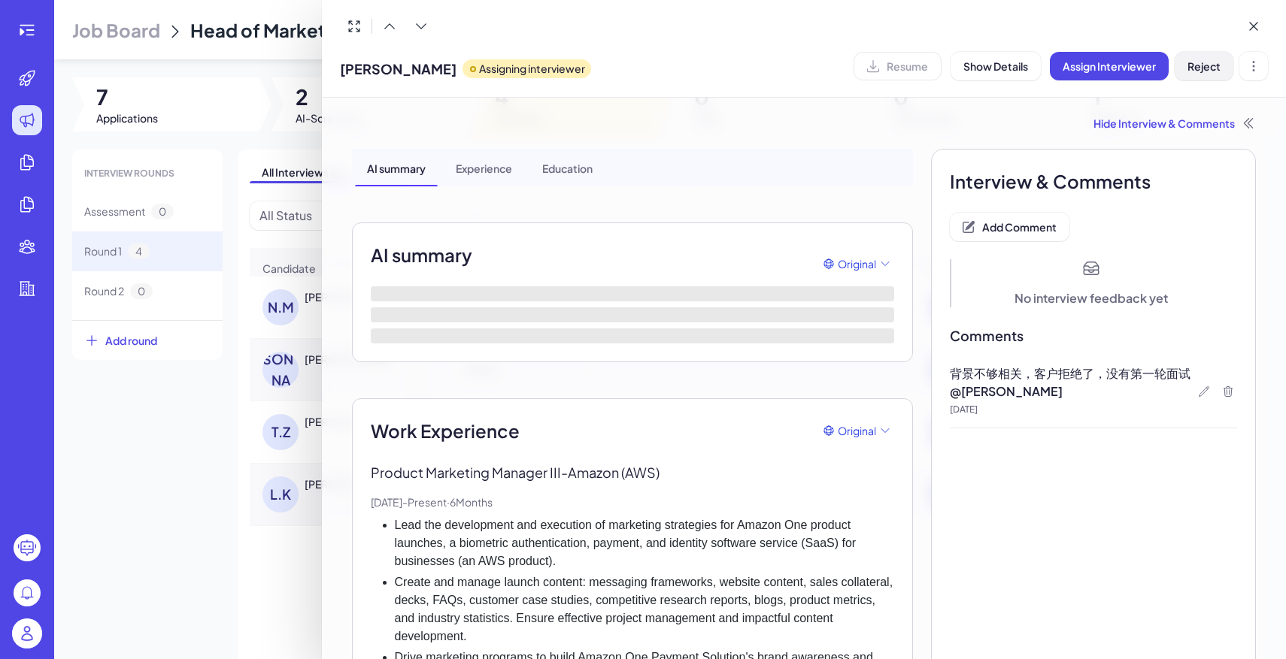
click at [1197, 53] on button "Reject" at bounding box center [1204, 66] width 59 height 29
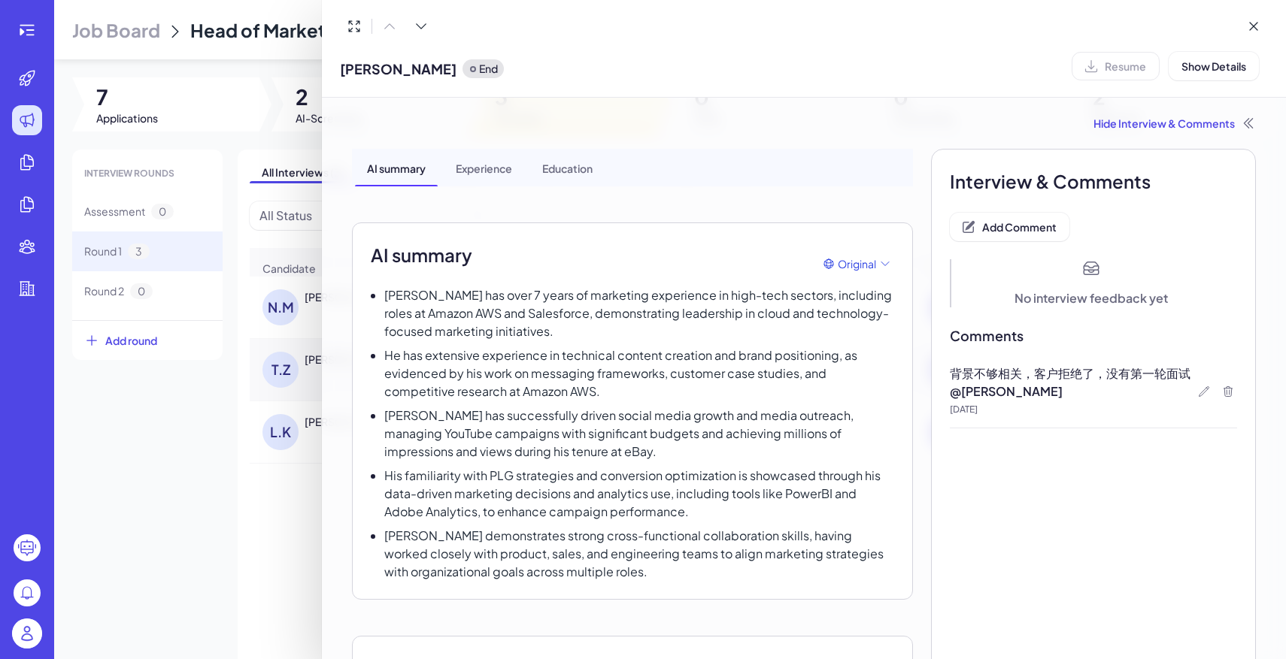
click at [194, 471] on div at bounding box center [643, 329] width 1286 height 659
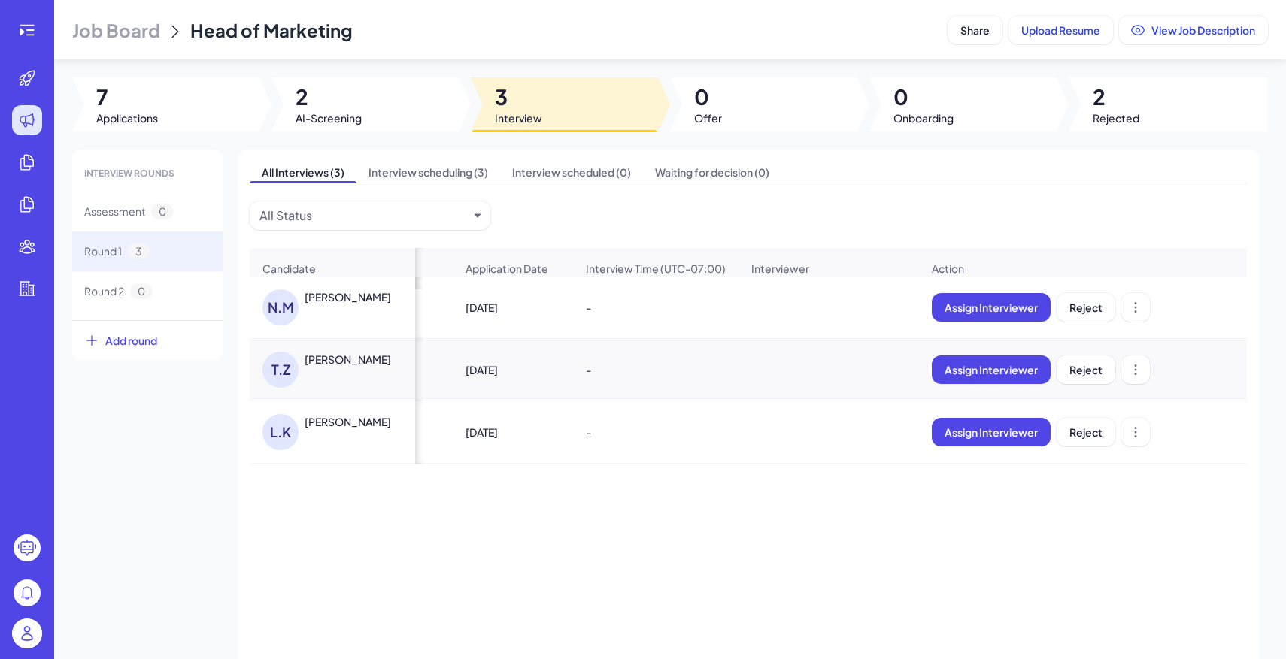
click at [380, 305] on div "N.M Nilanjan Mandal" at bounding box center [339, 307] width 155 height 36
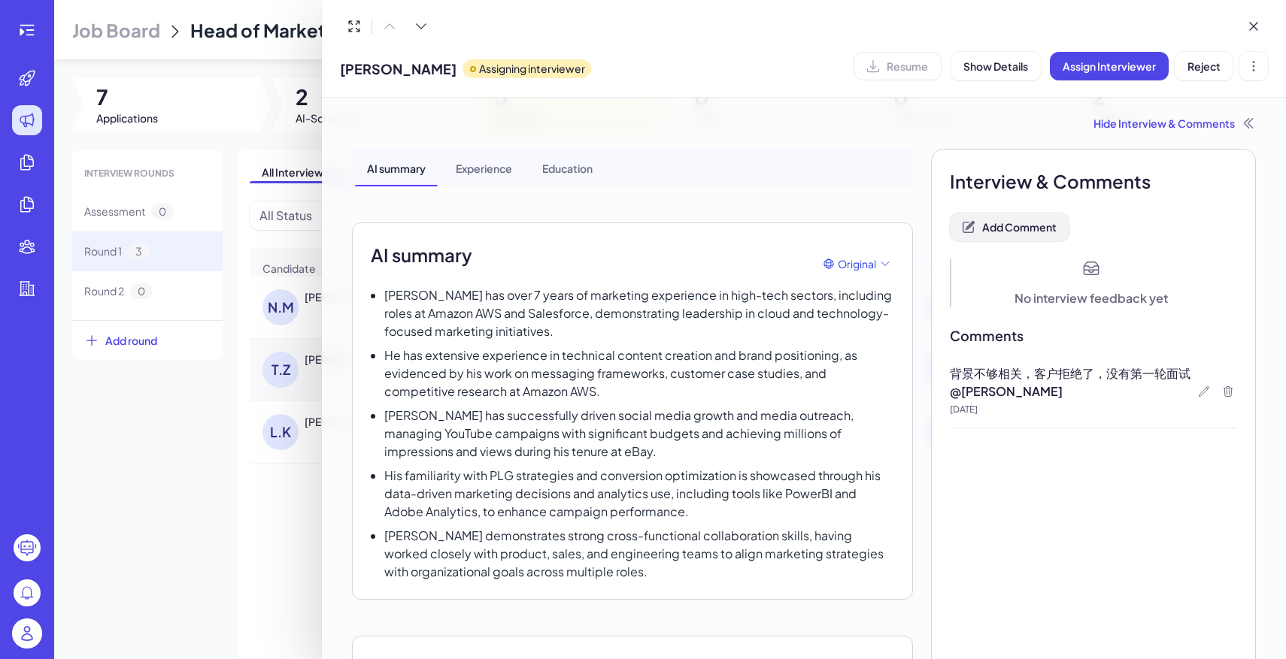
click at [1027, 225] on span "Add Comment" at bounding box center [1019, 227] width 74 height 14
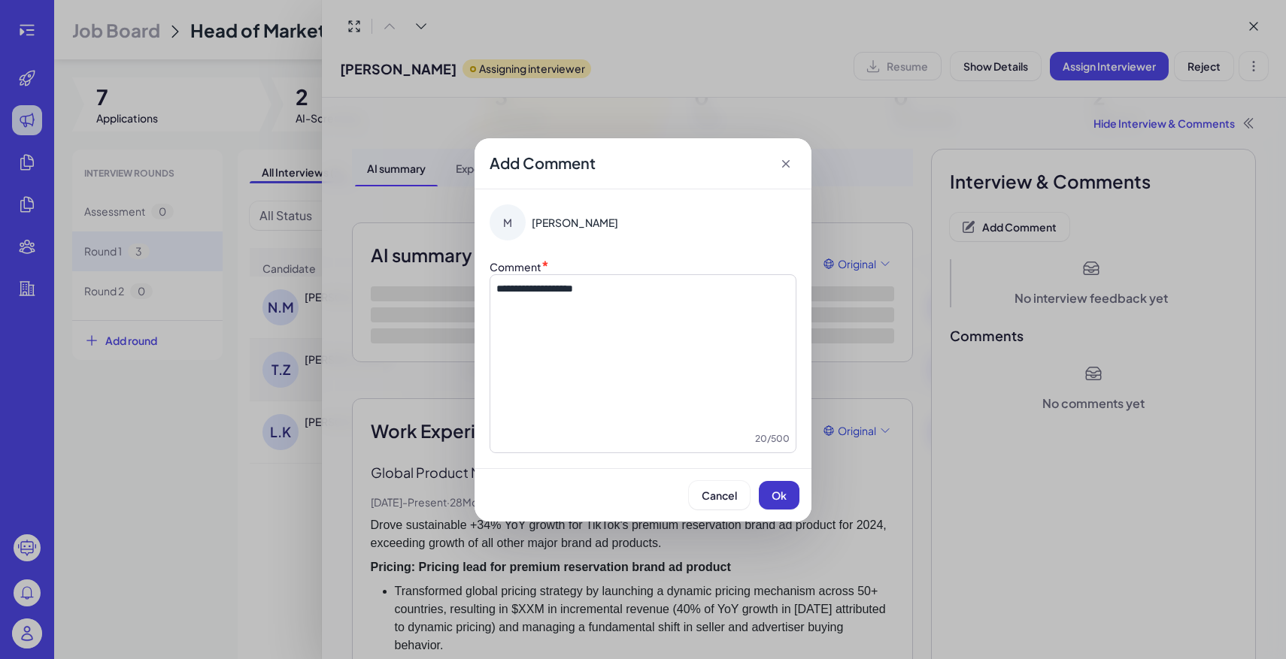
click at [789, 499] on button "Ok" at bounding box center [779, 495] width 41 height 29
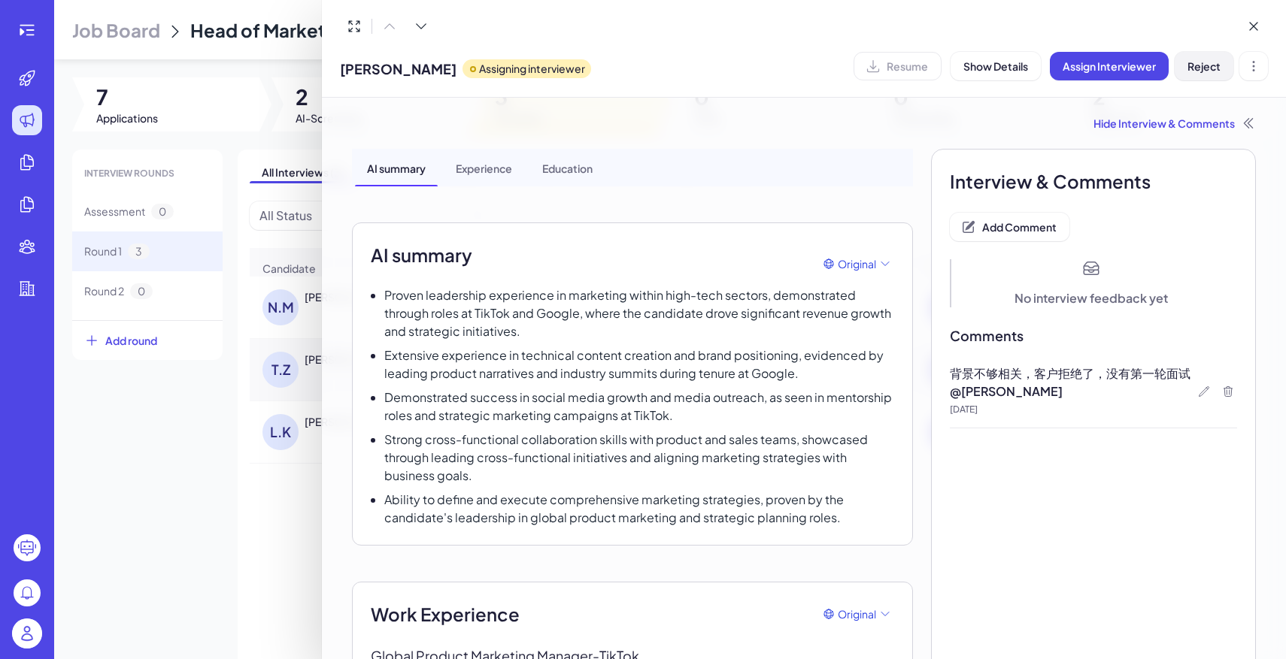
click at [1202, 71] on span "Reject" at bounding box center [1203, 66] width 33 height 14
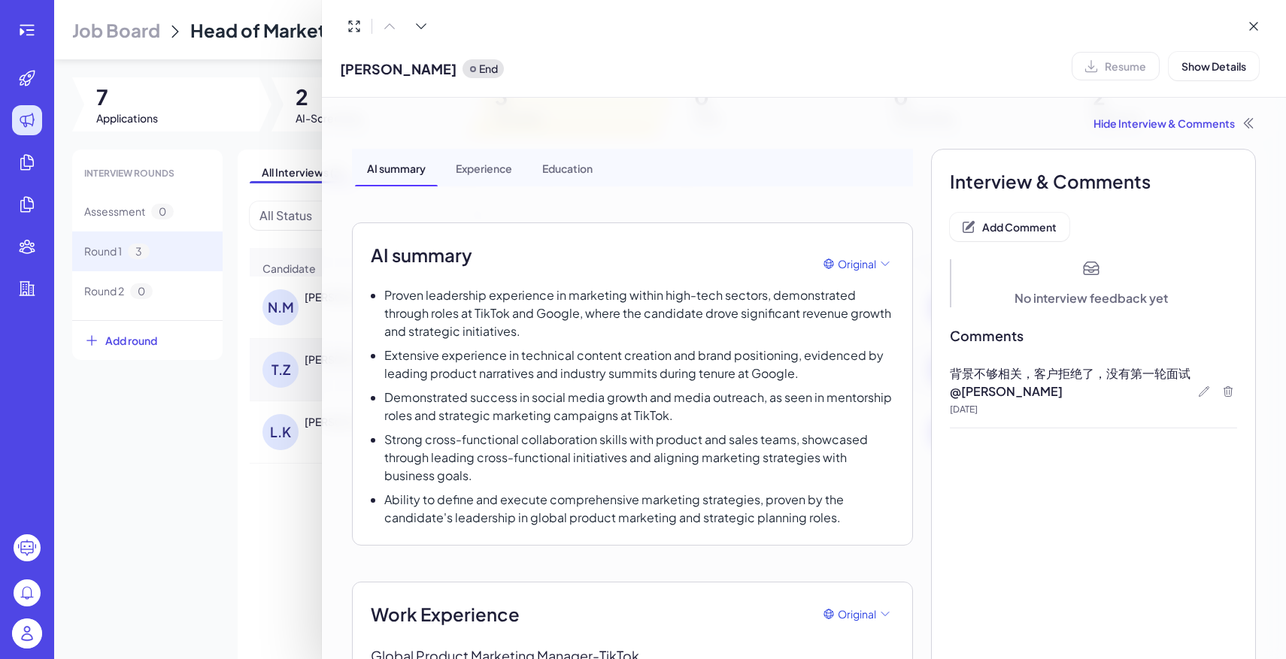
click at [171, 462] on div at bounding box center [643, 329] width 1286 height 659
